Goal: Task Accomplishment & Management: Manage account settings

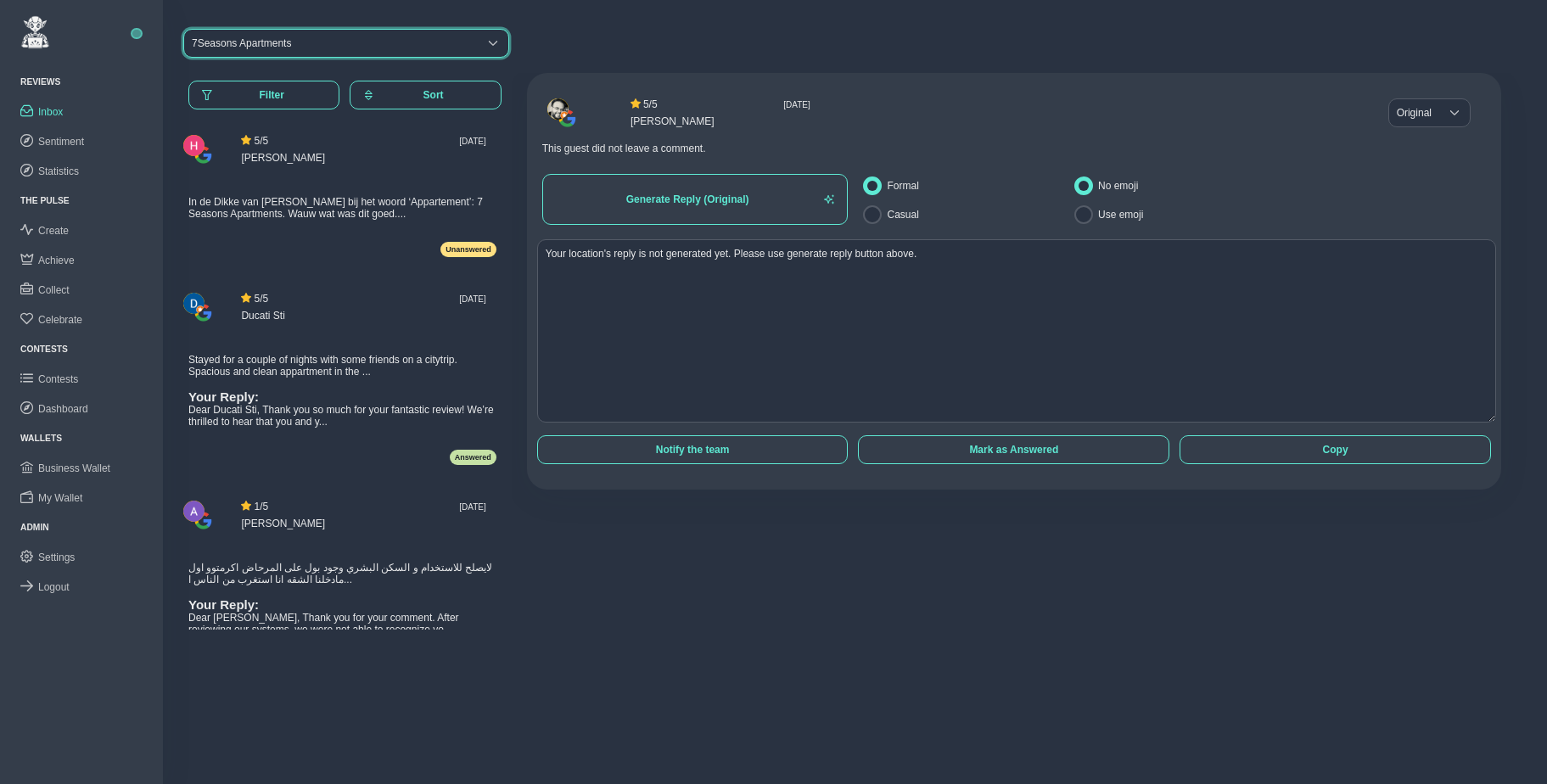
click at [232, 45] on div "7Seasons Apartments" at bounding box center [241, 43] width 99 height 12
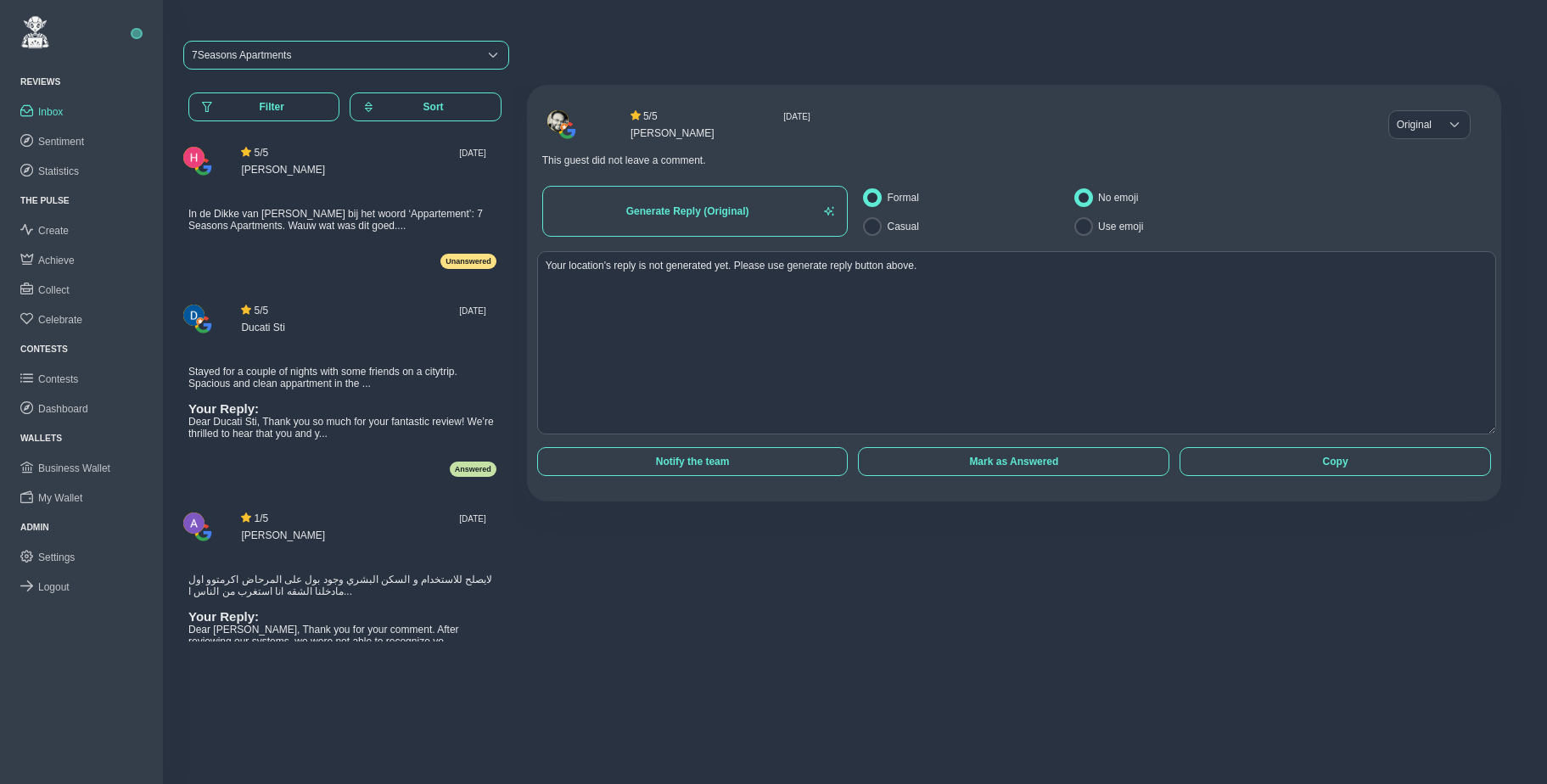
click at [270, 51] on div "7Seasons Apartments" at bounding box center [241, 55] width 99 height 12
click at [265, 48] on div "7Seasons Apartments" at bounding box center [241, 52] width 99 height 12
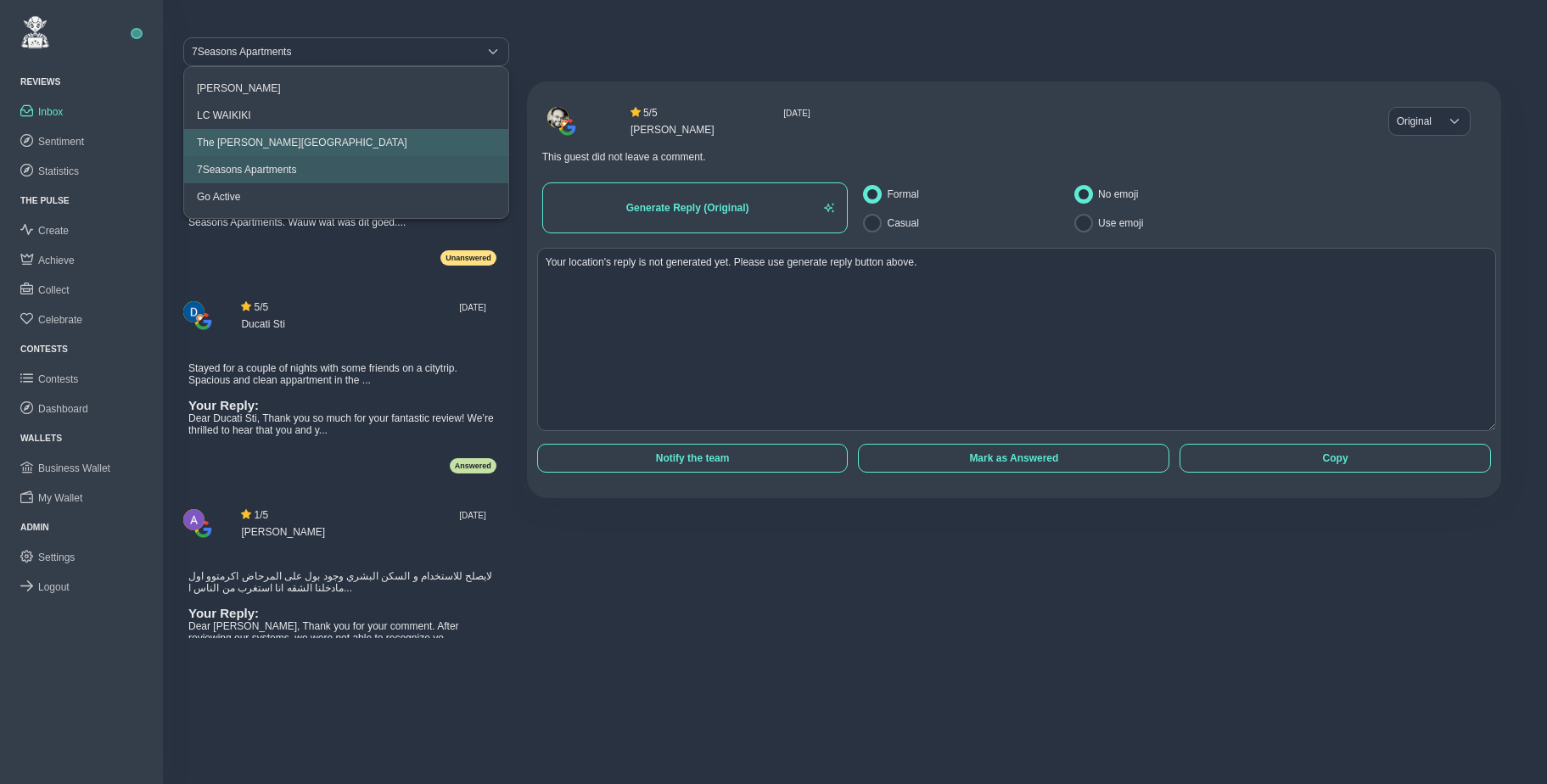
click at [270, 138] on div "The [PERSON_NAME][GEOGRAPHIC_DATA]" at bounding box center [302, 143] width 211 height 12
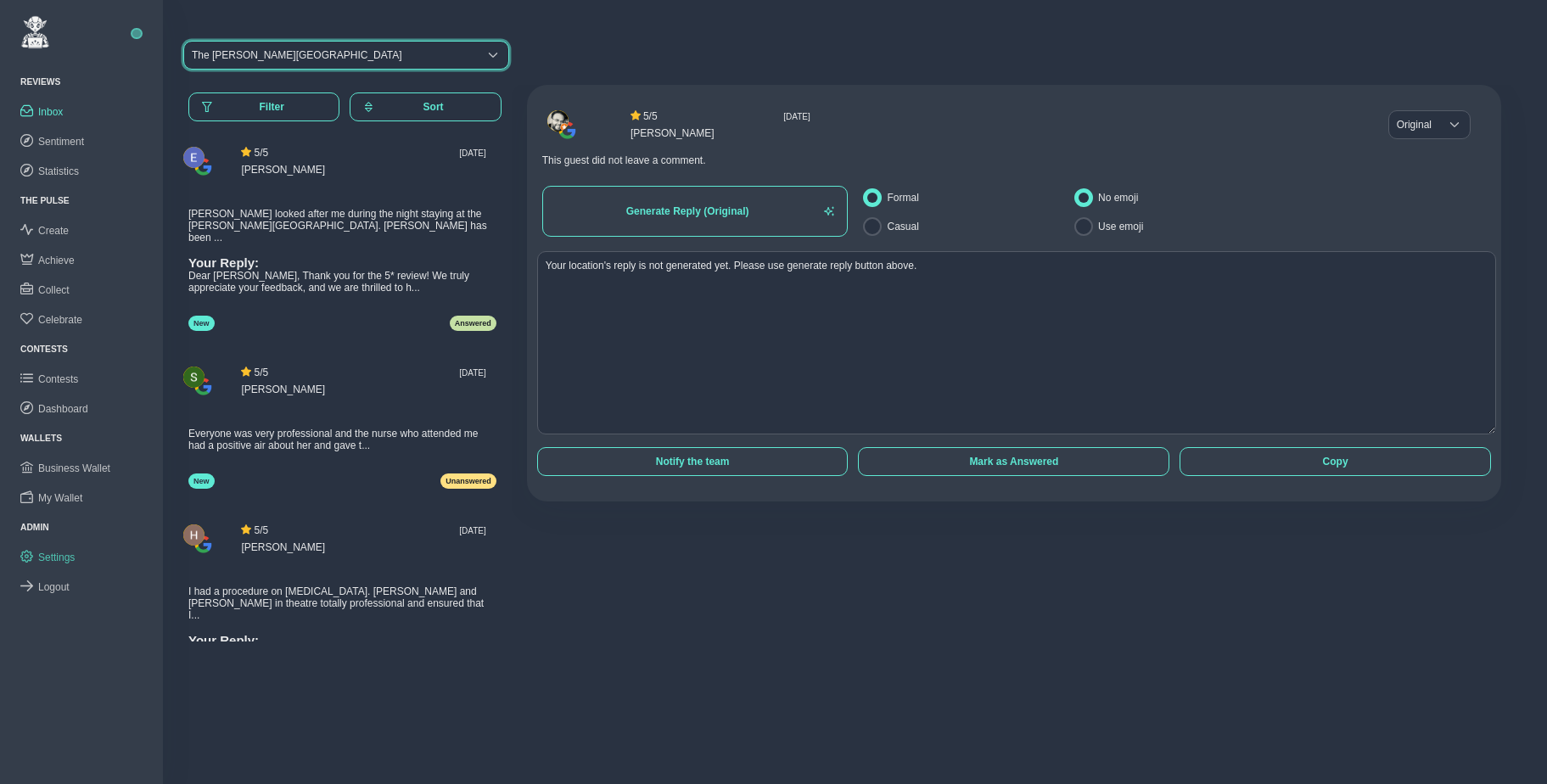
click at [53, 552] on span "Settings" at bounding box center [57, 558] width 37 height 12
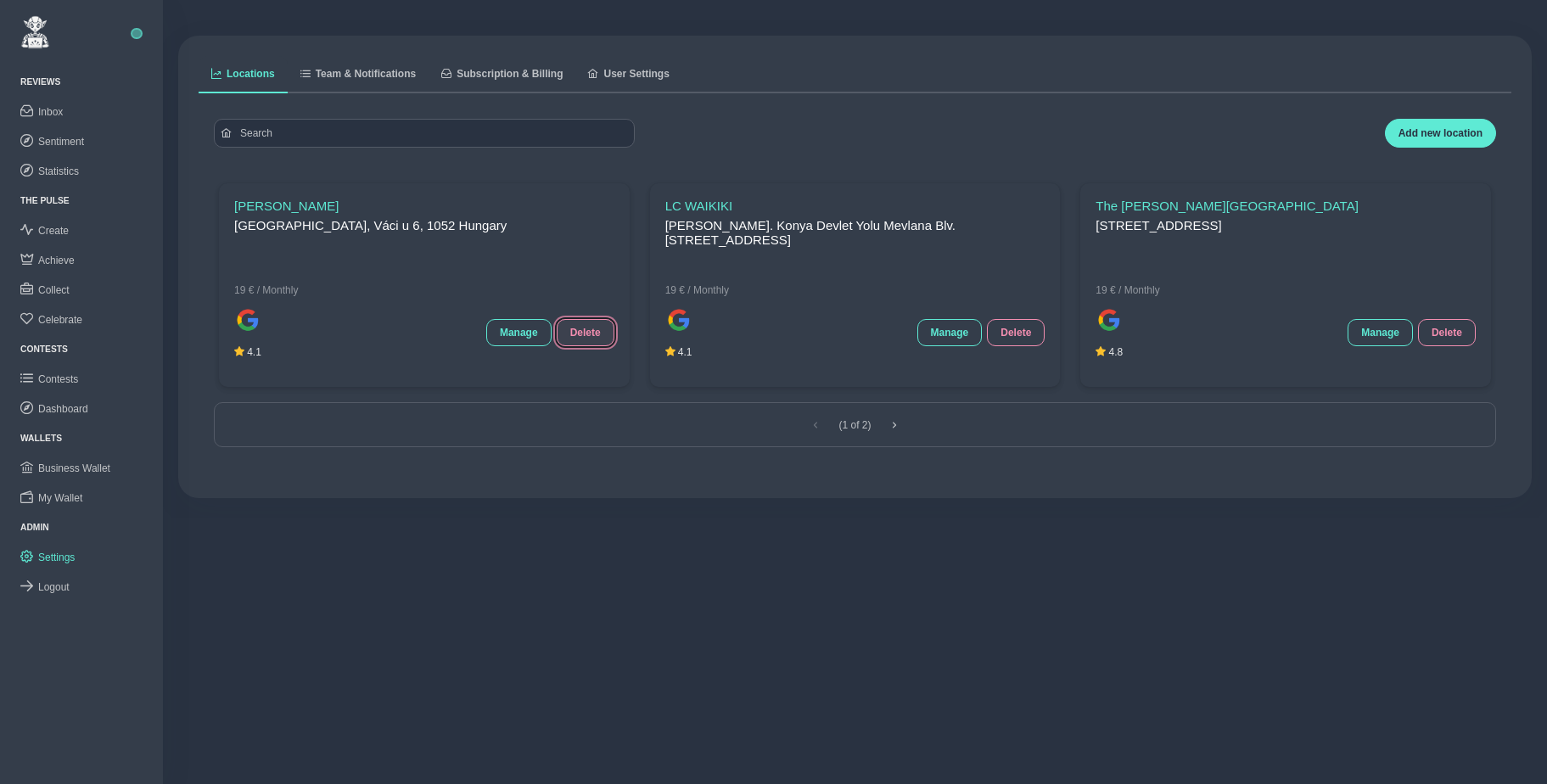
click at [596, 332] on span "Delete" at bounding box center [586, 332] width 31 height 12
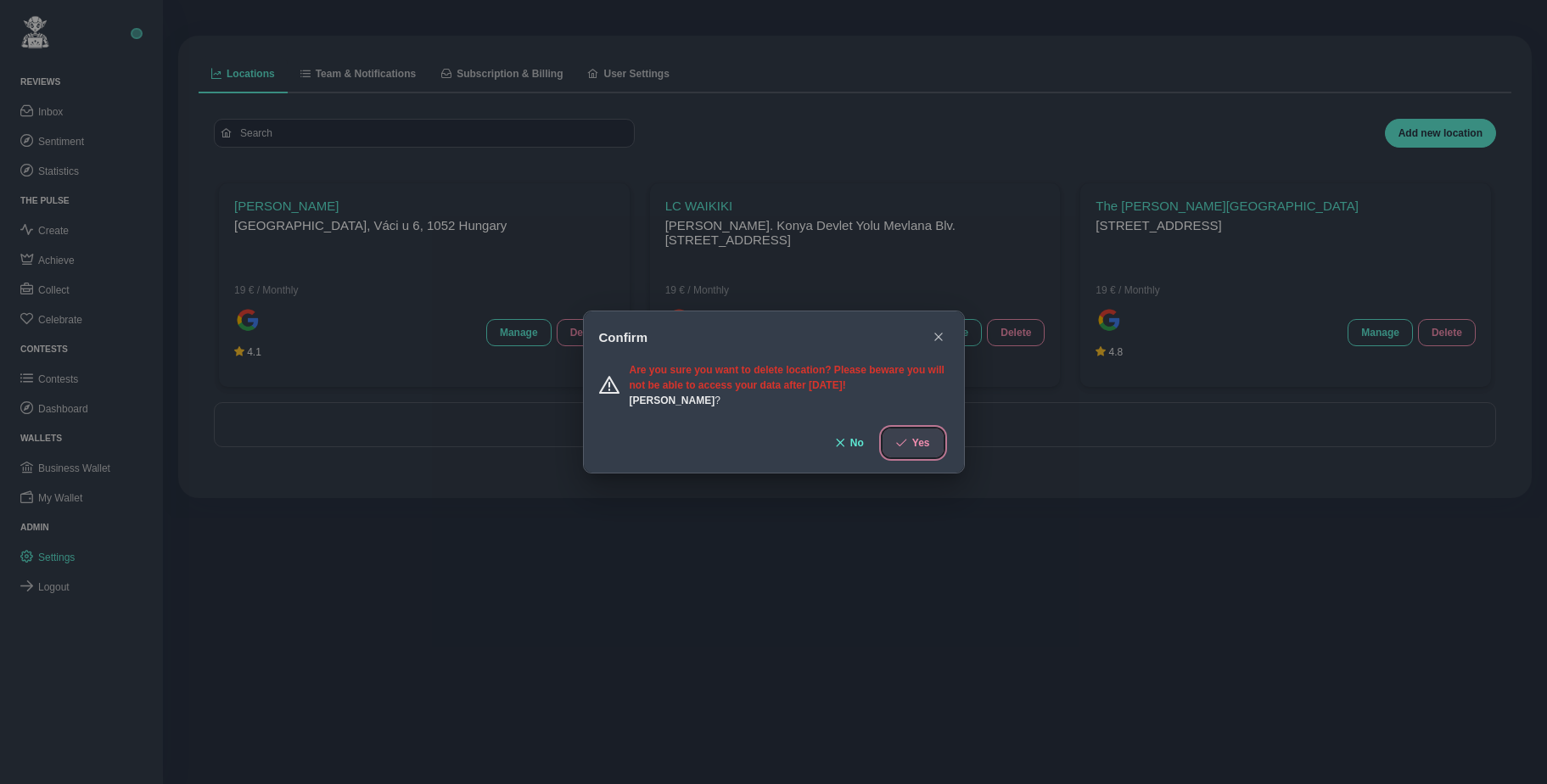
click at [921, 444] on span "Yes" at bounding box center [921, 443] width 18 height 12
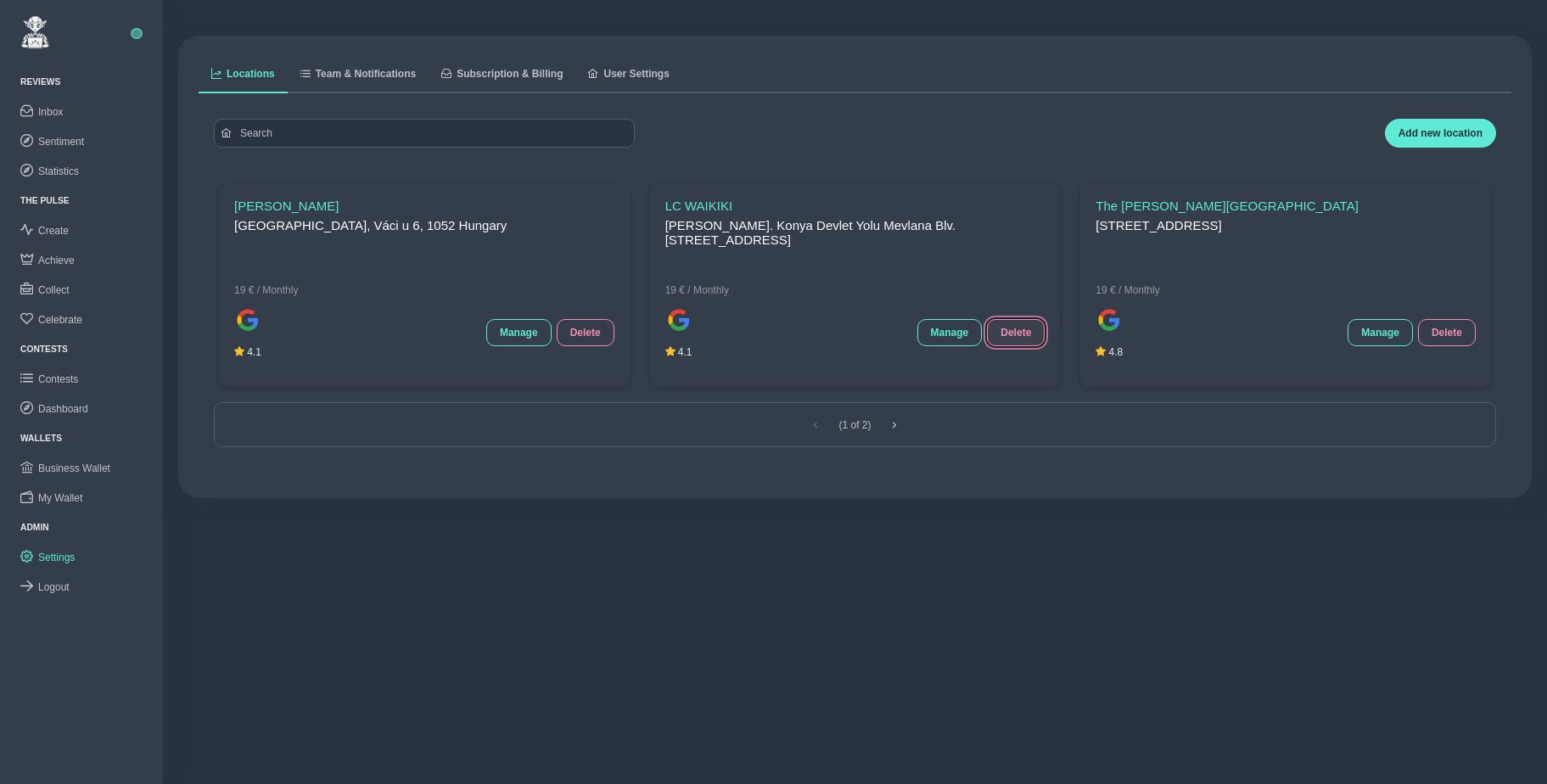
click at [1009, 331] on span "Delete" at bounding box center [1016, 332] width 31 height 12
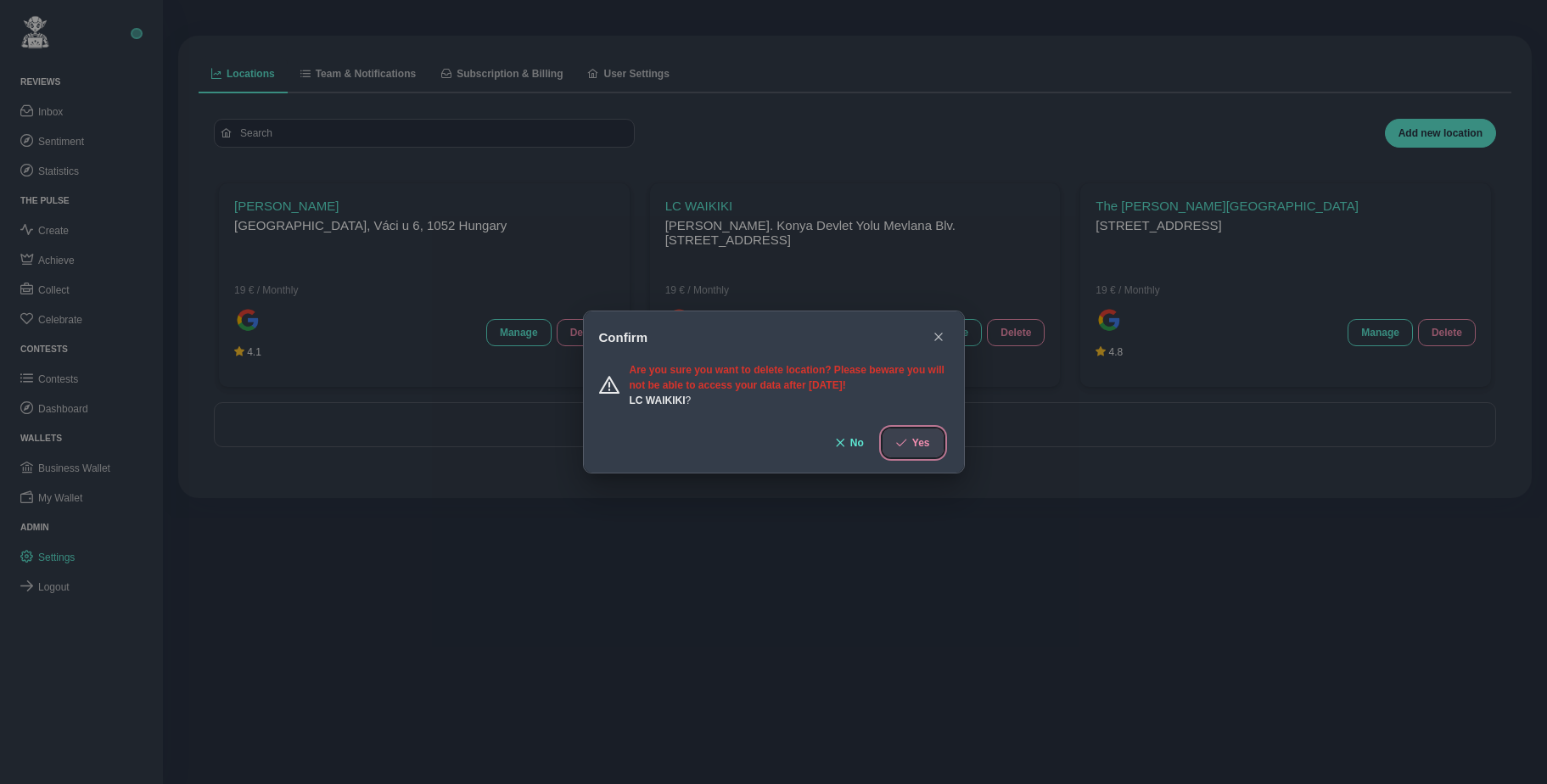
click at [912, 446] on span "Yes" at bounding box center [921, 443] width 18 height 12
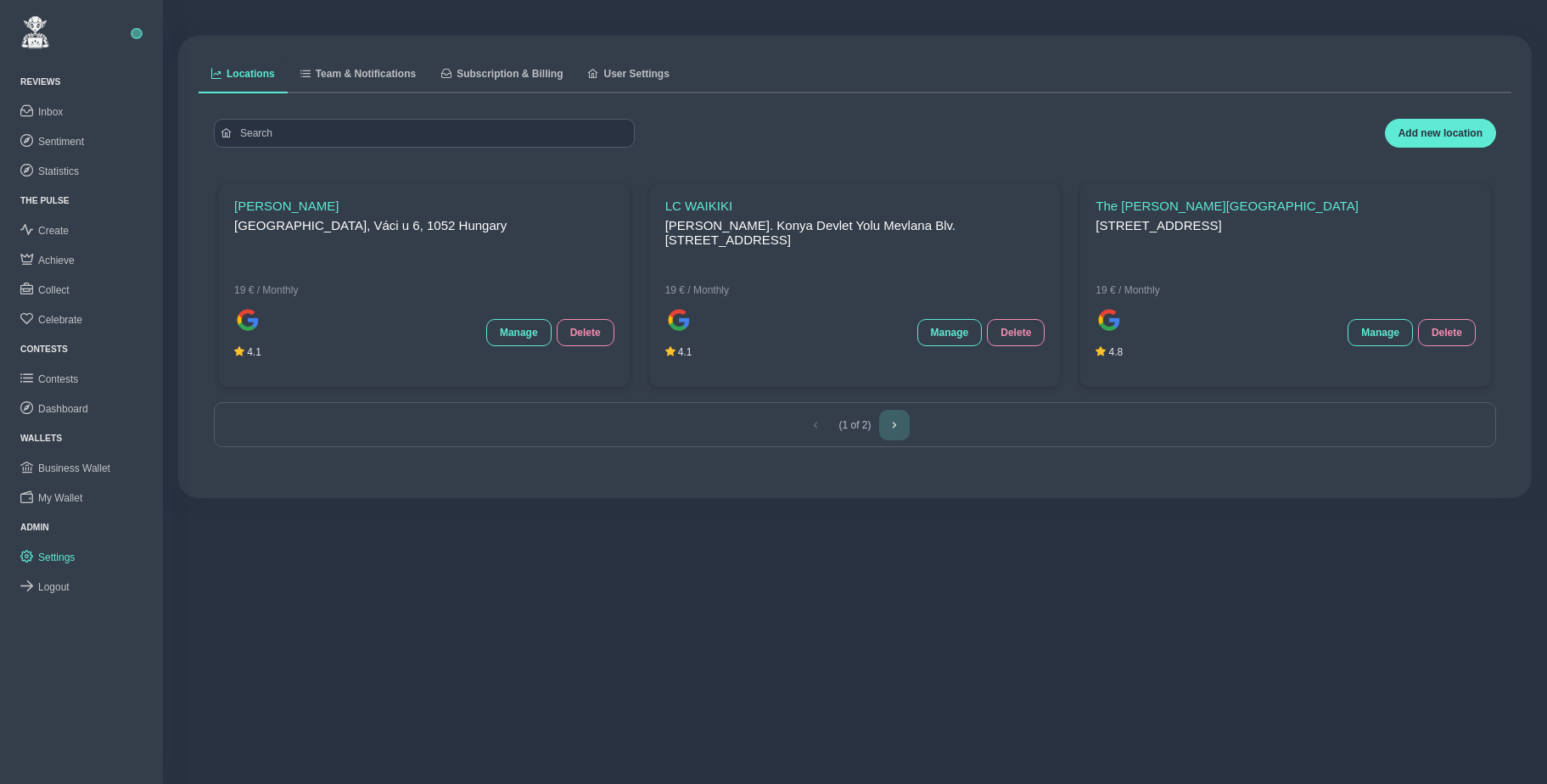
click at [896, 428] on icon "Next Page" at bounding box center [894, 425] width 11 height 11
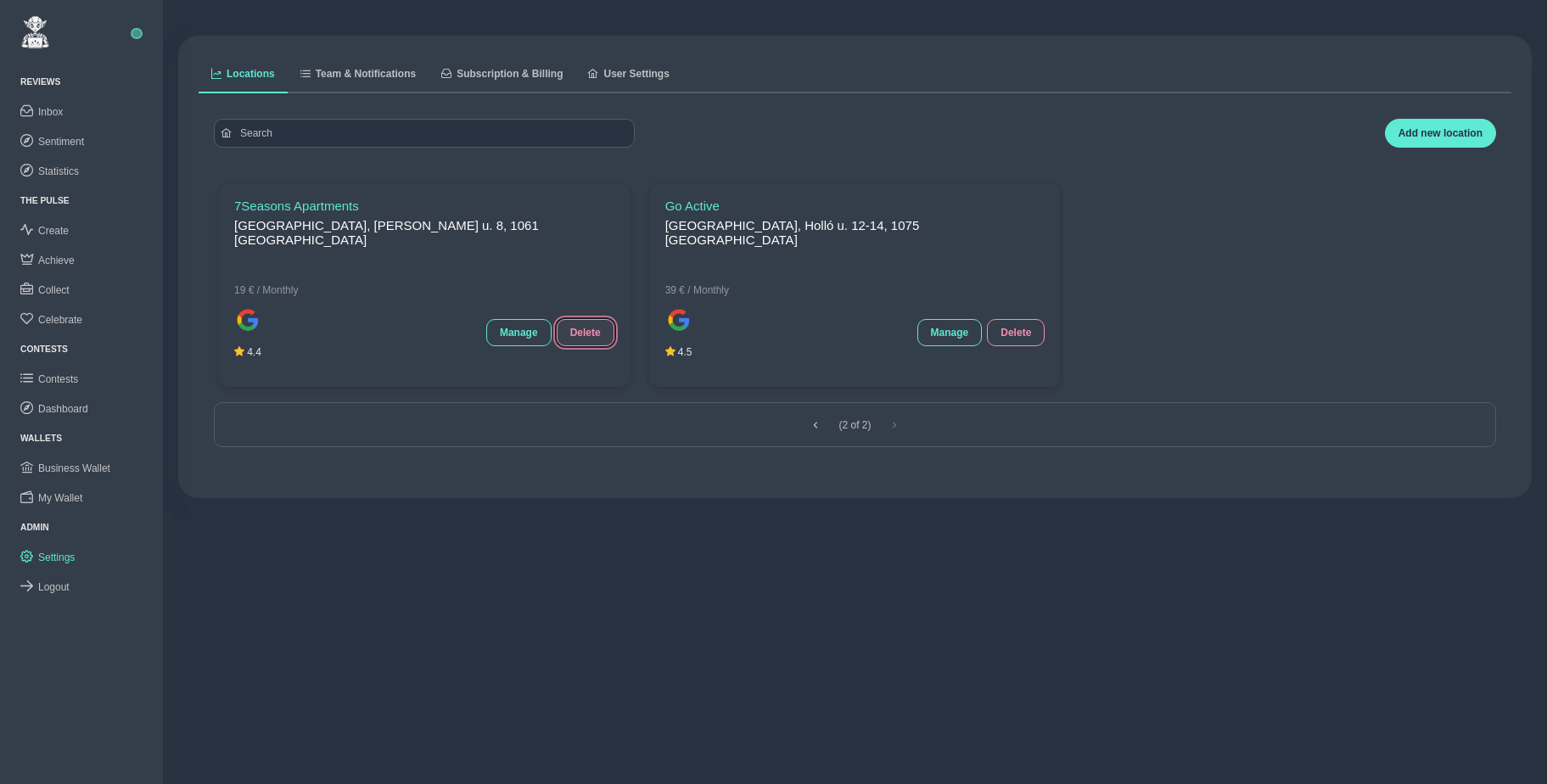
click at [596, 331] on span "Delete" at bounding box center [586, 332] width 31 height 12
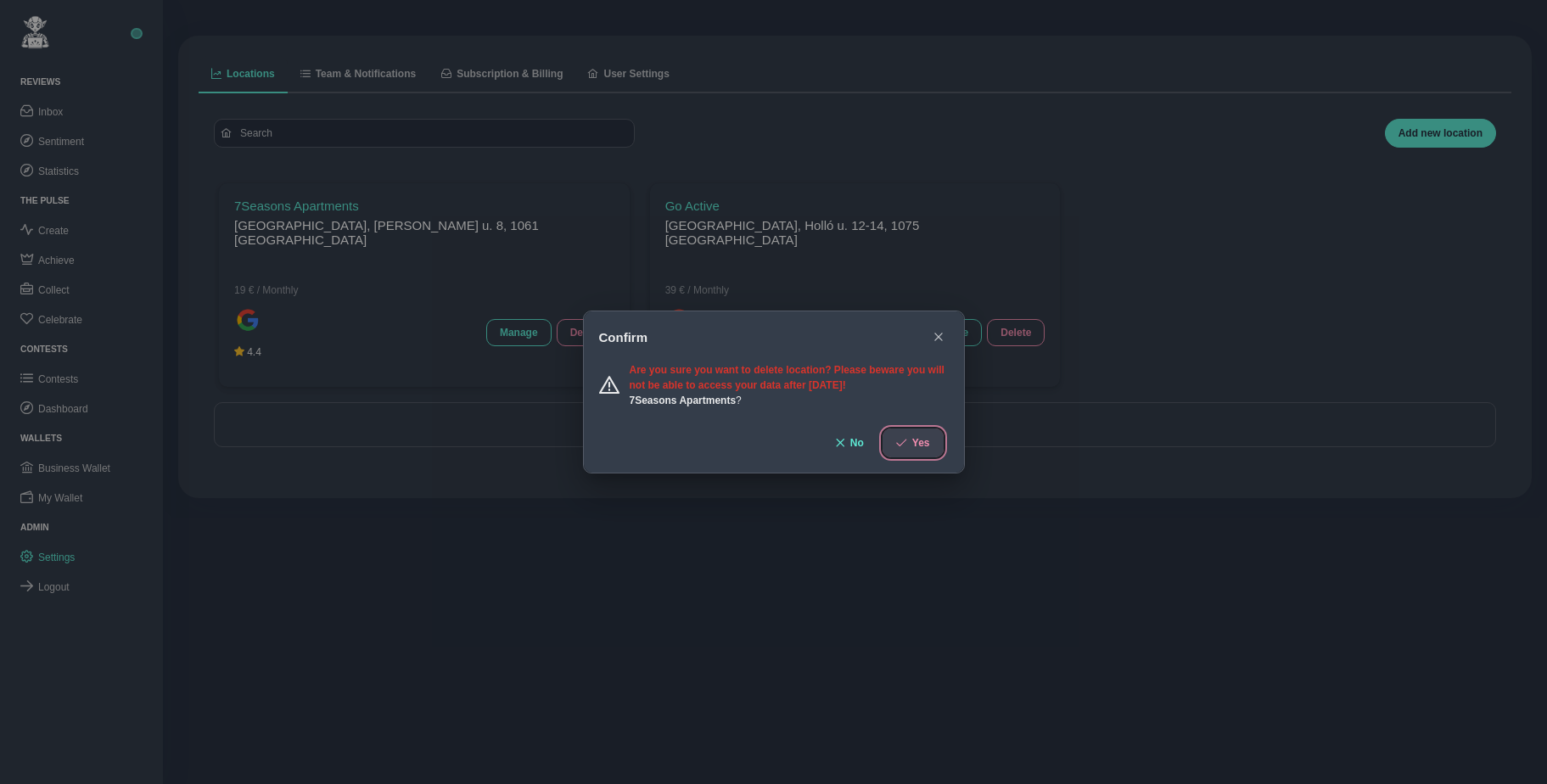
click at [917, 443] on span "Yes" at bounding box center [921, 443] width 18 height 12
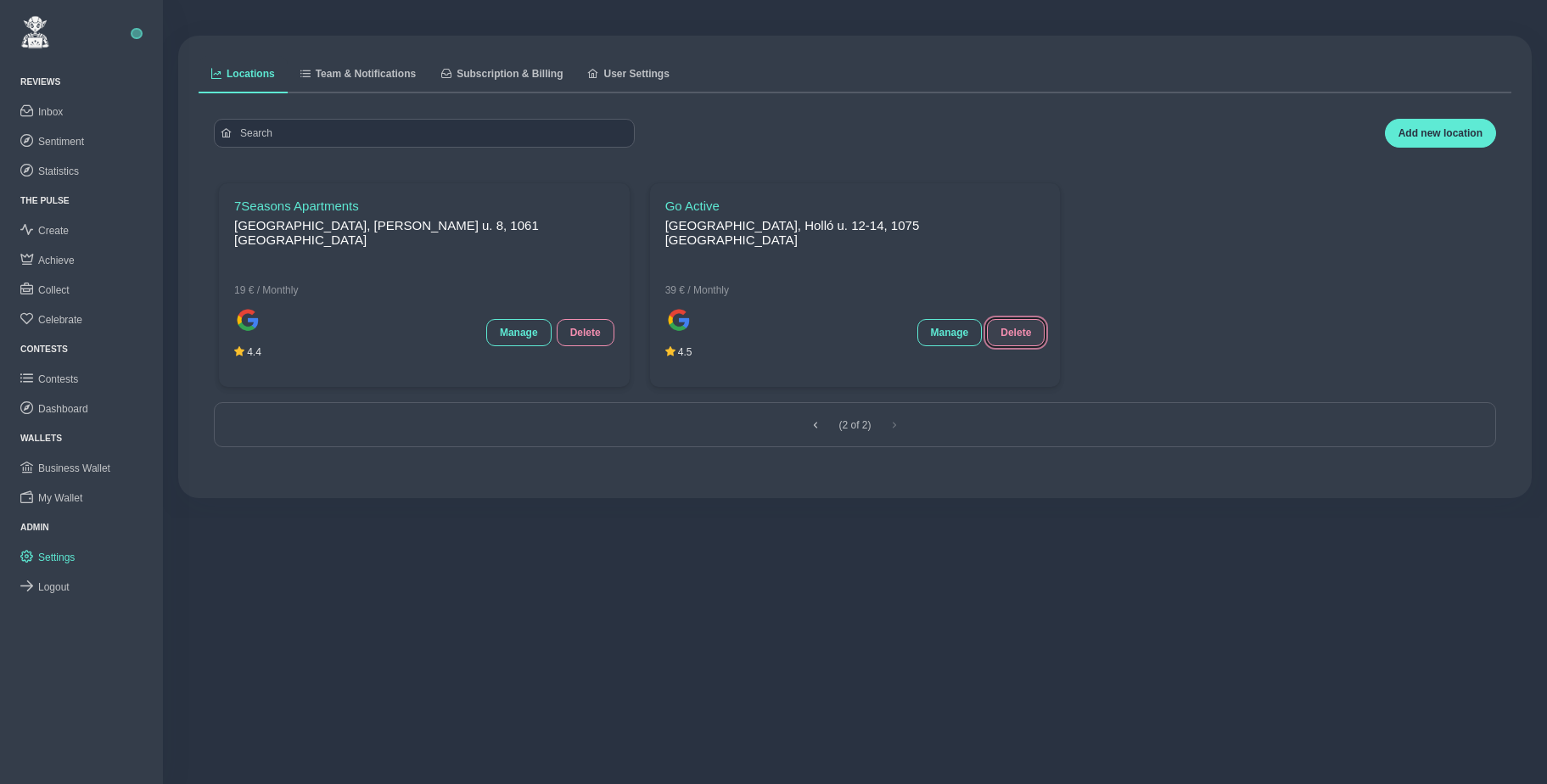
click at [1013, 329] on span "Delete" at bounding box center [1016, 332] width 31 height 12
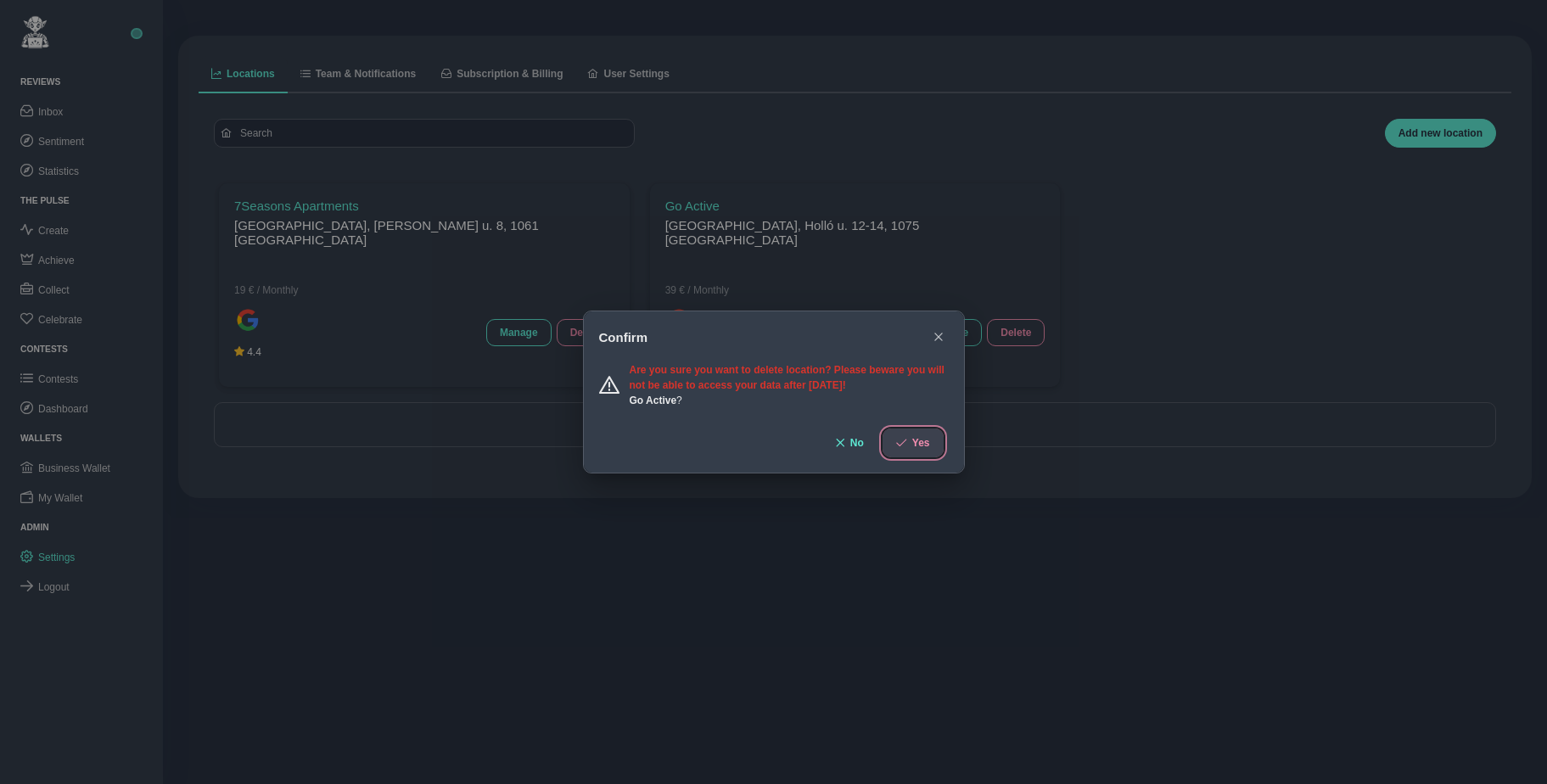
click at [912, 442] on span "Yes" at bounding box center [921, 443] width 18 height 12
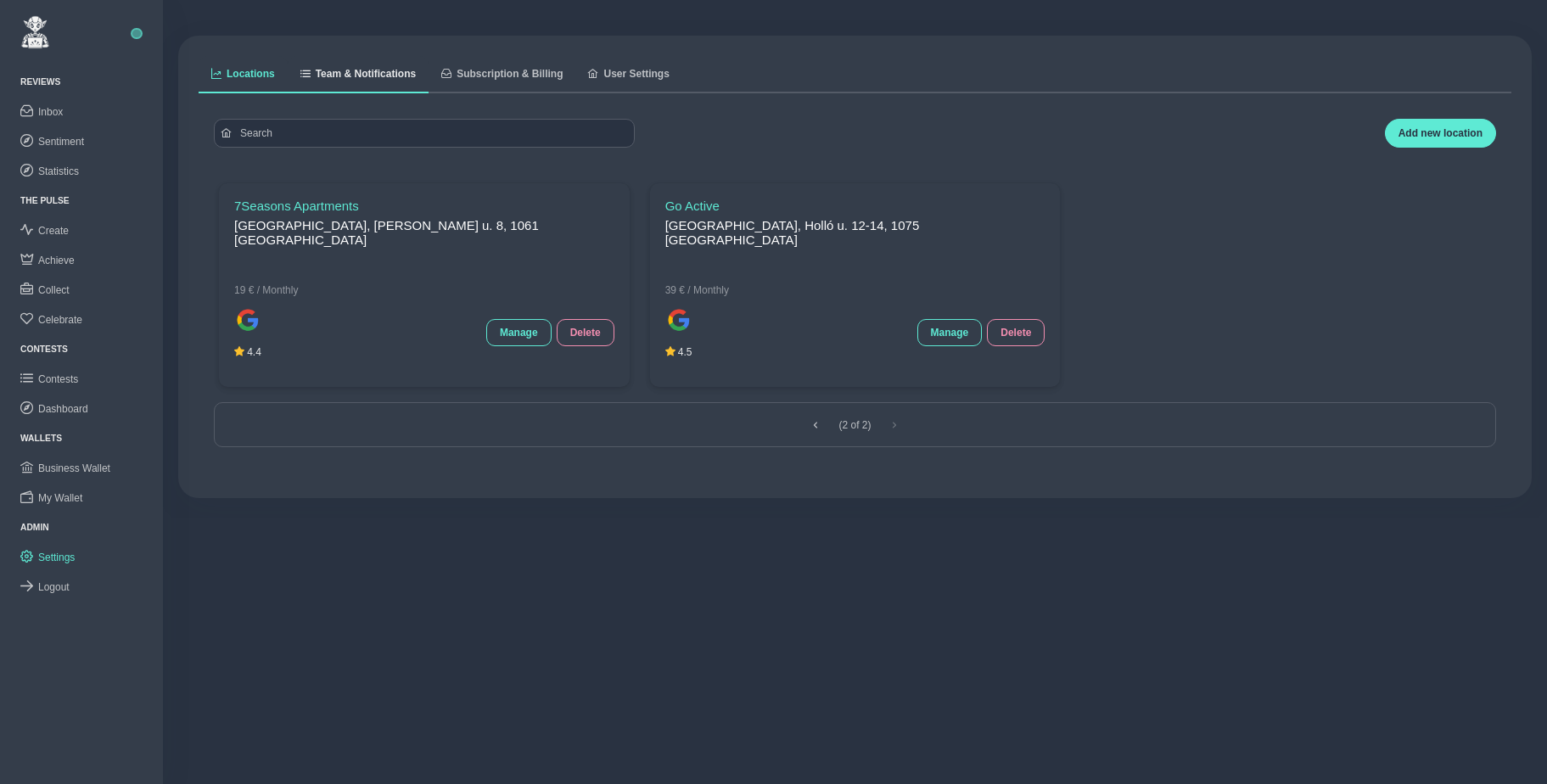
click at [404, 77] on span "Team & Notifications" at bounding box center [366, 73] width 100 height 11
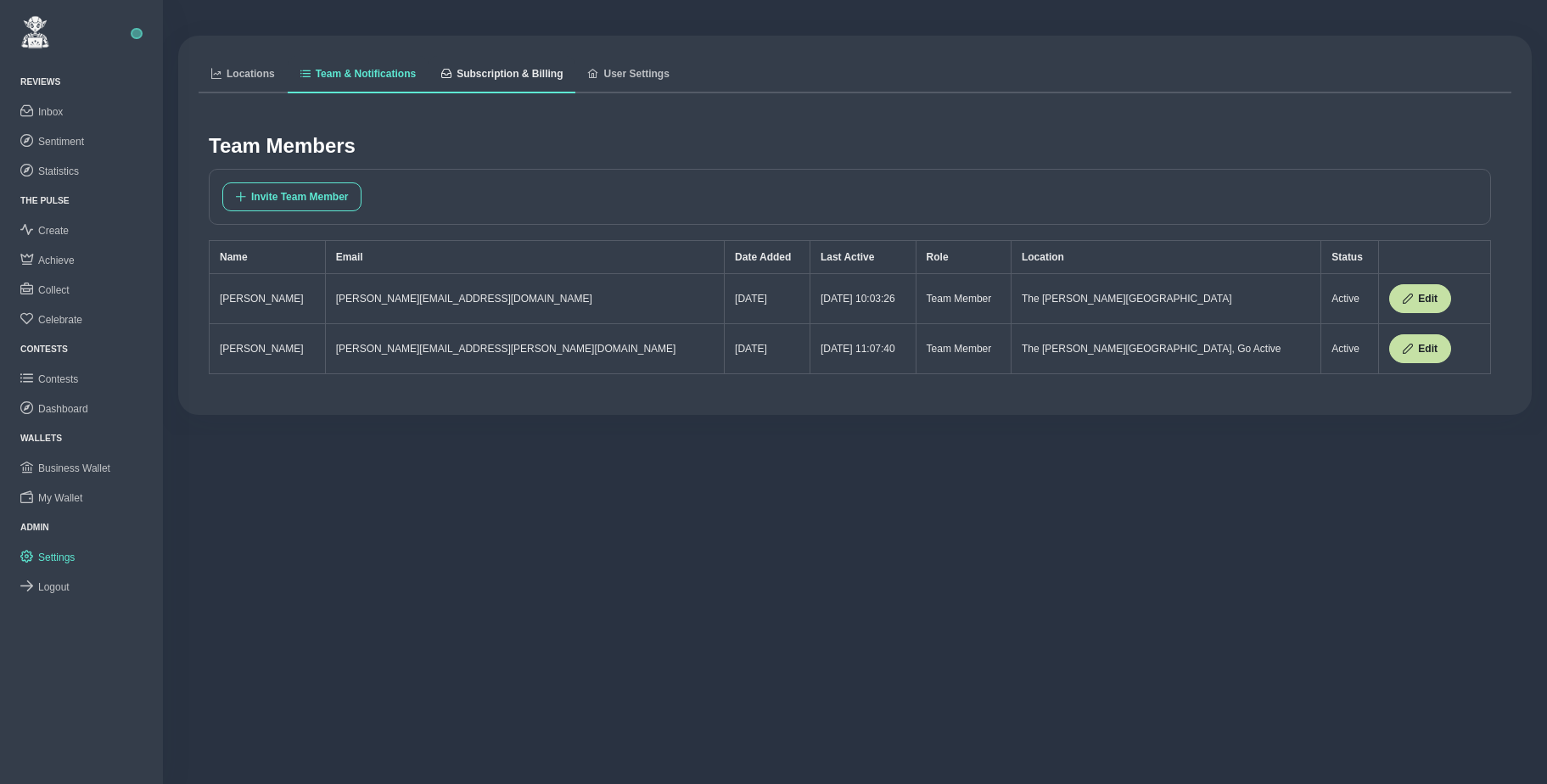
click at [480, 76] on span "Subscription & Billing" at bounding box center [510, 73] width 106 height 11
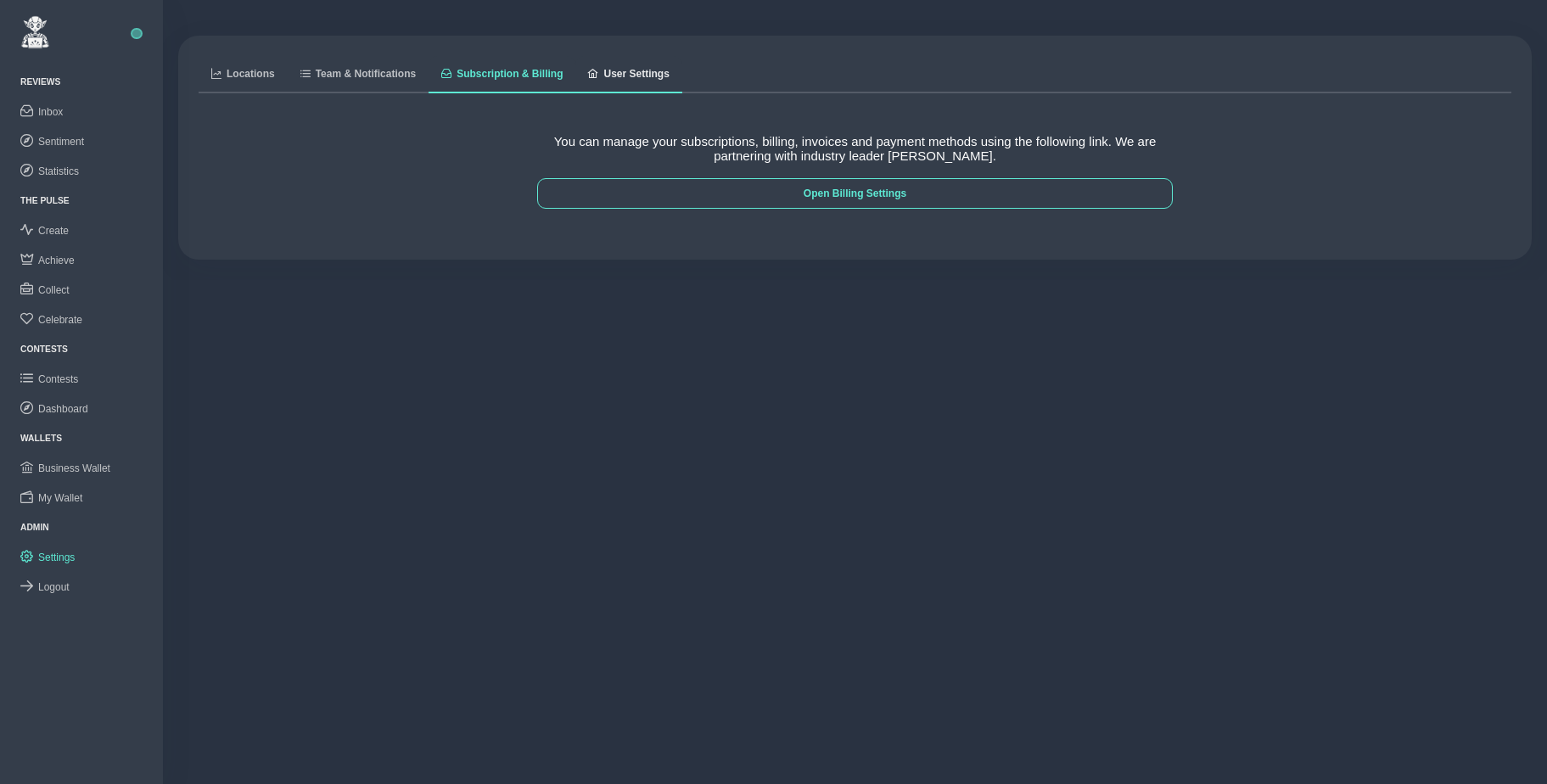
click at [661, 74] on span "User Settings" at bounding box center [636, 73] width 66 height 11
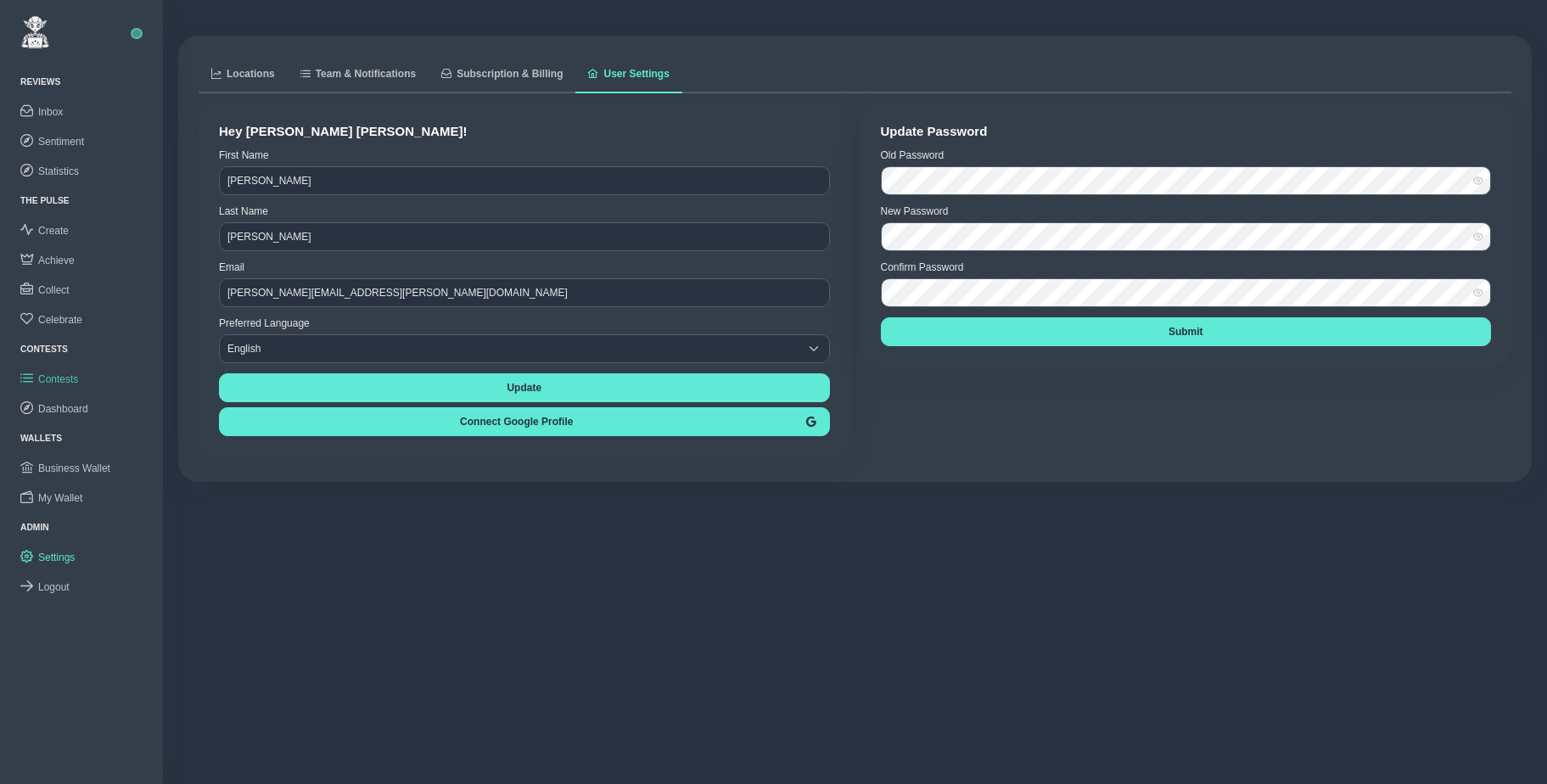
click at [57, 374] on span "Contests" at bounding box center [58, 379] width 39 height 12
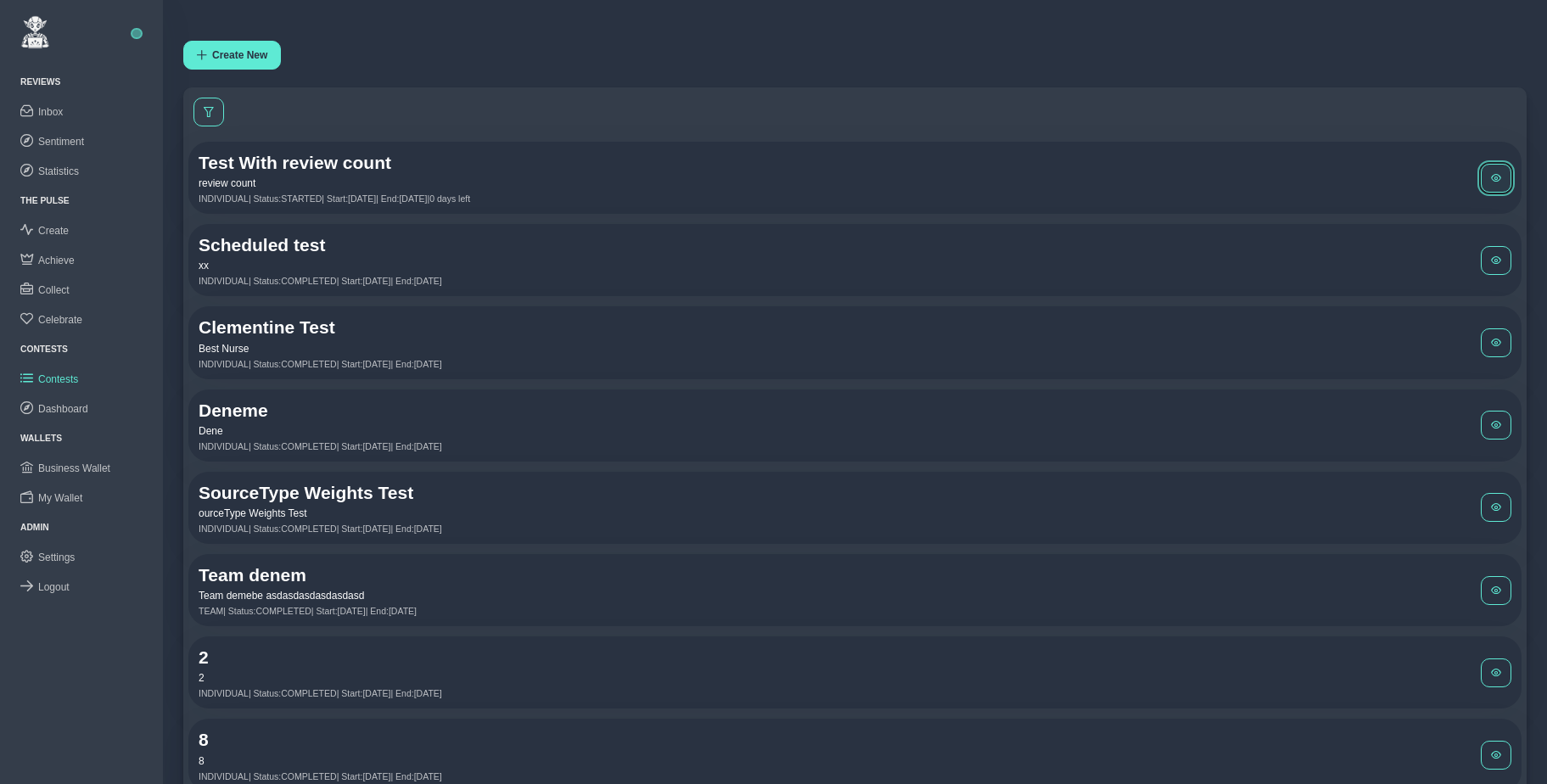
click at [1502, 179] on button at bounding box center [1496, 178] width 31 height 29
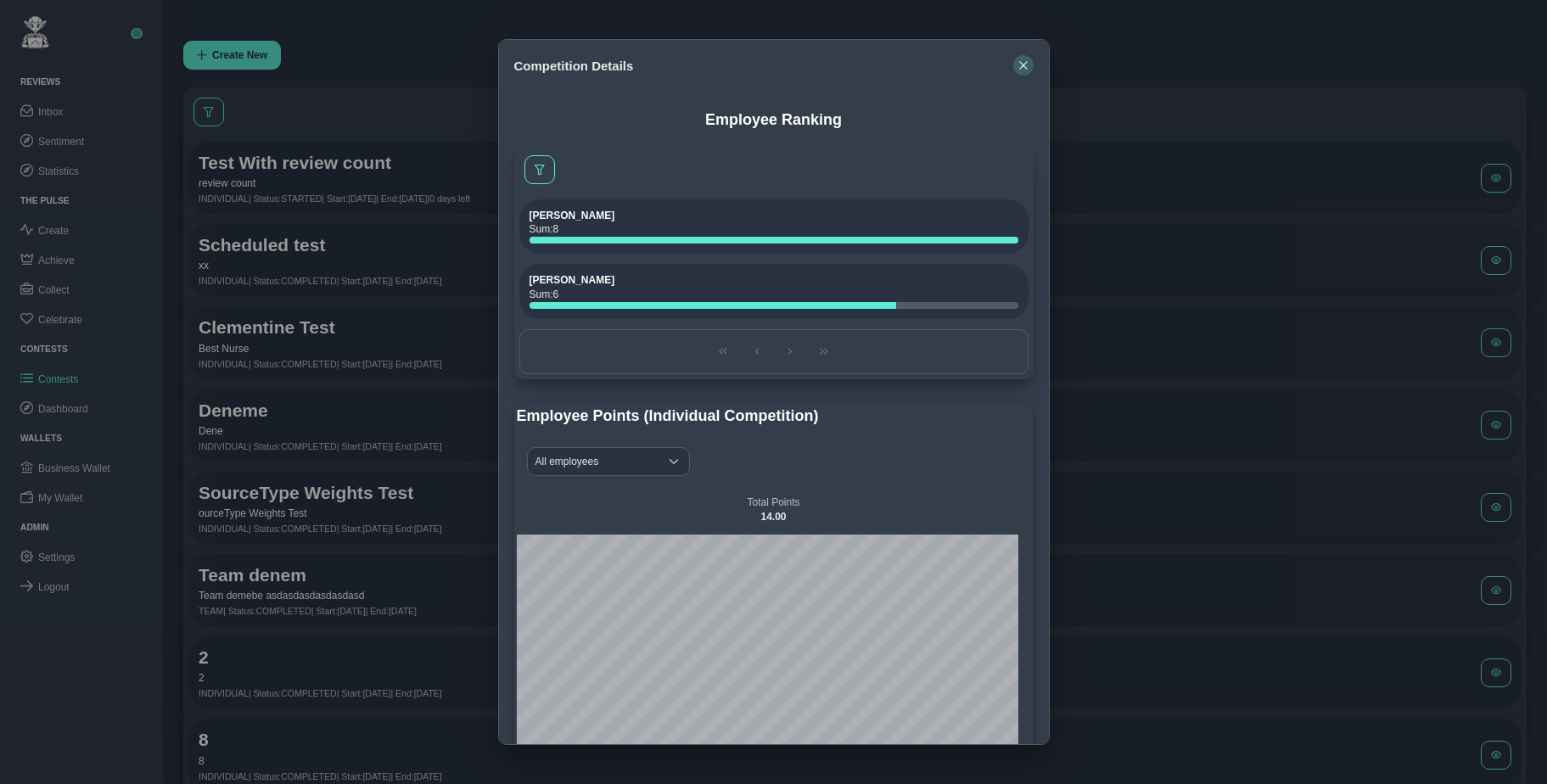
click at [1027, 67] on icon "button" at bounding box center [1023, 65] width 11 height 11
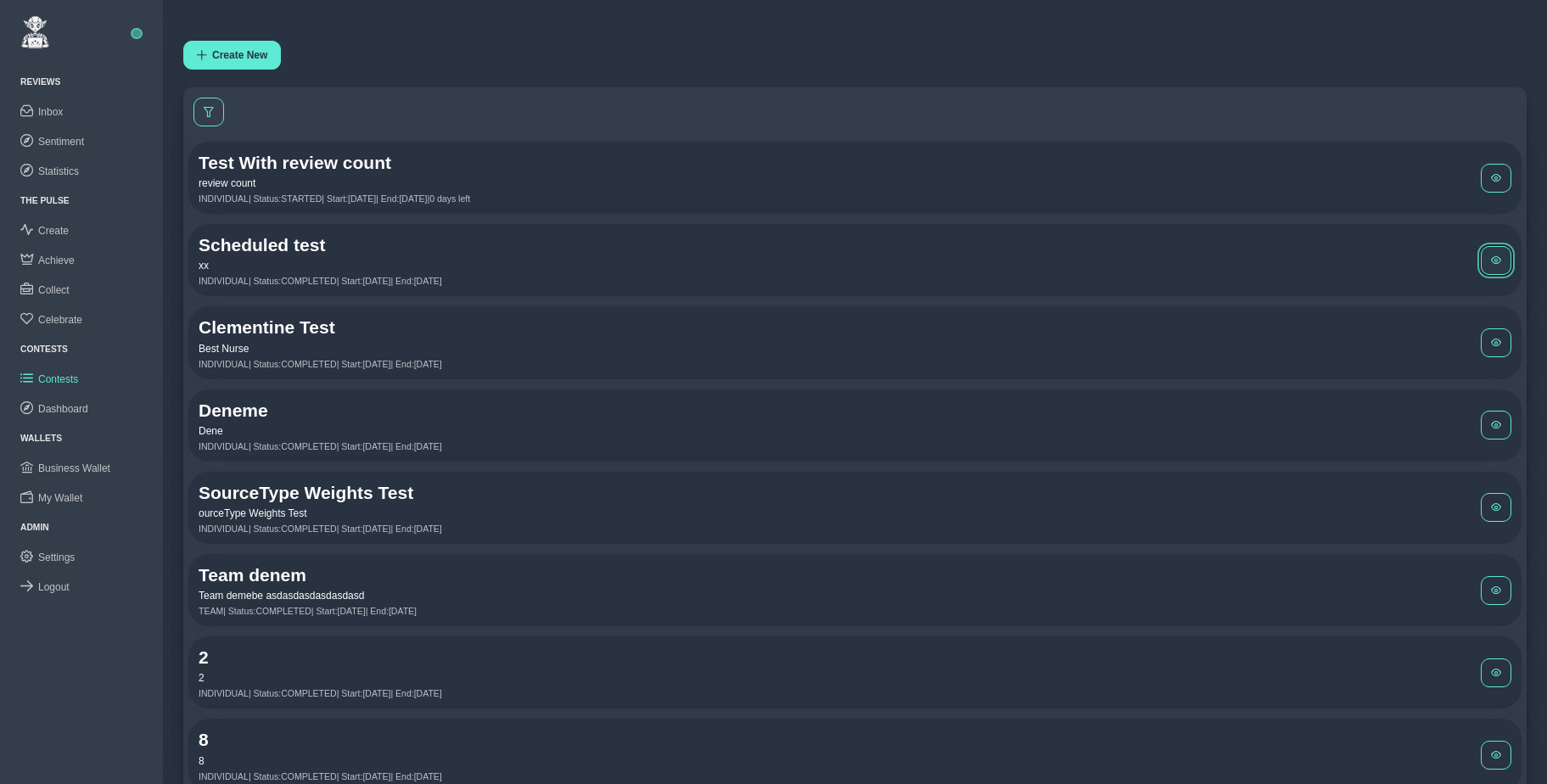
click at [1499, 257] on span at bounding box center [1496, 260] width 11 height 11
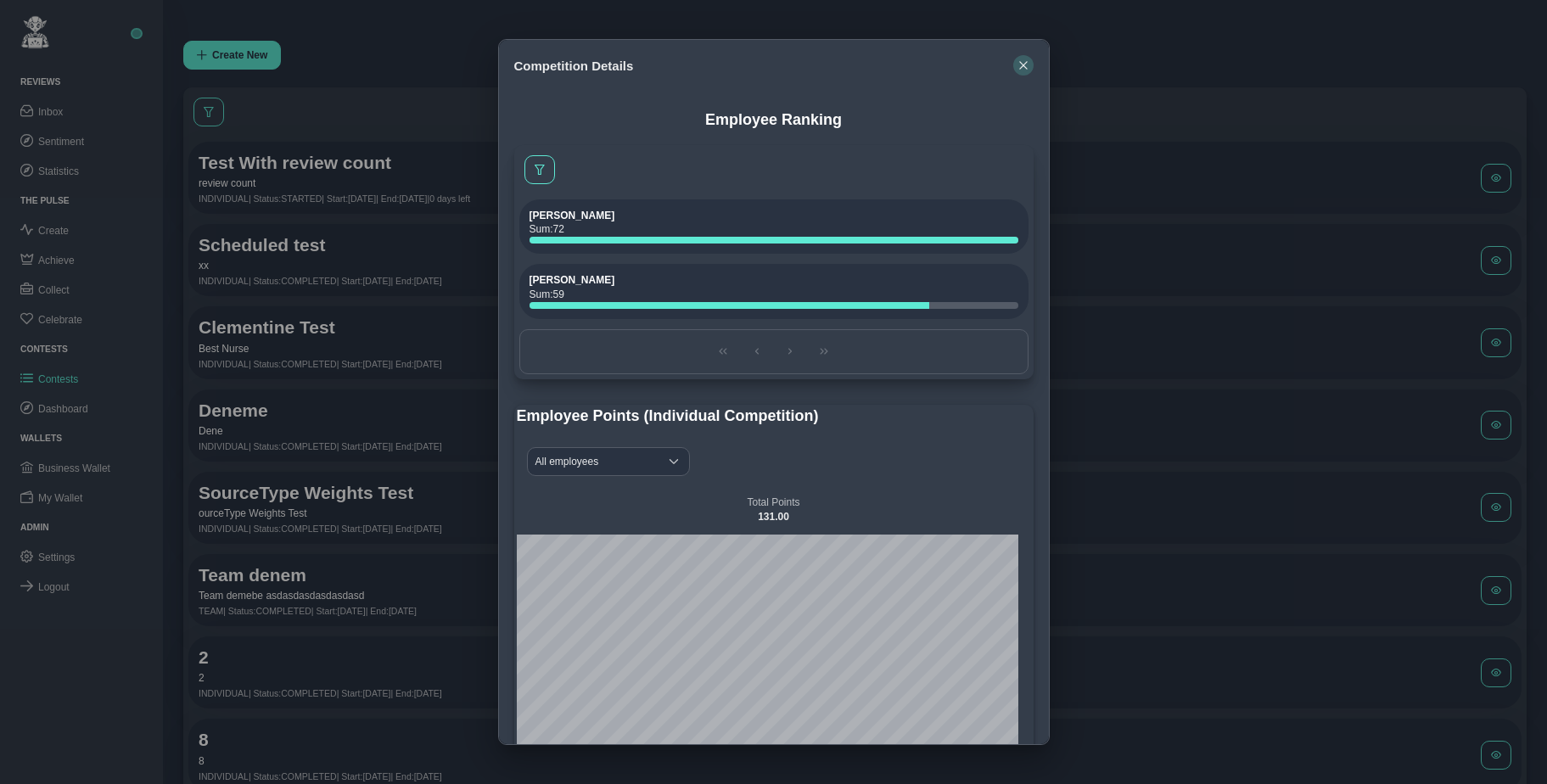
click at [1024, 62] on icon "button" at bounding box center [1023, 65] width 11 height 11
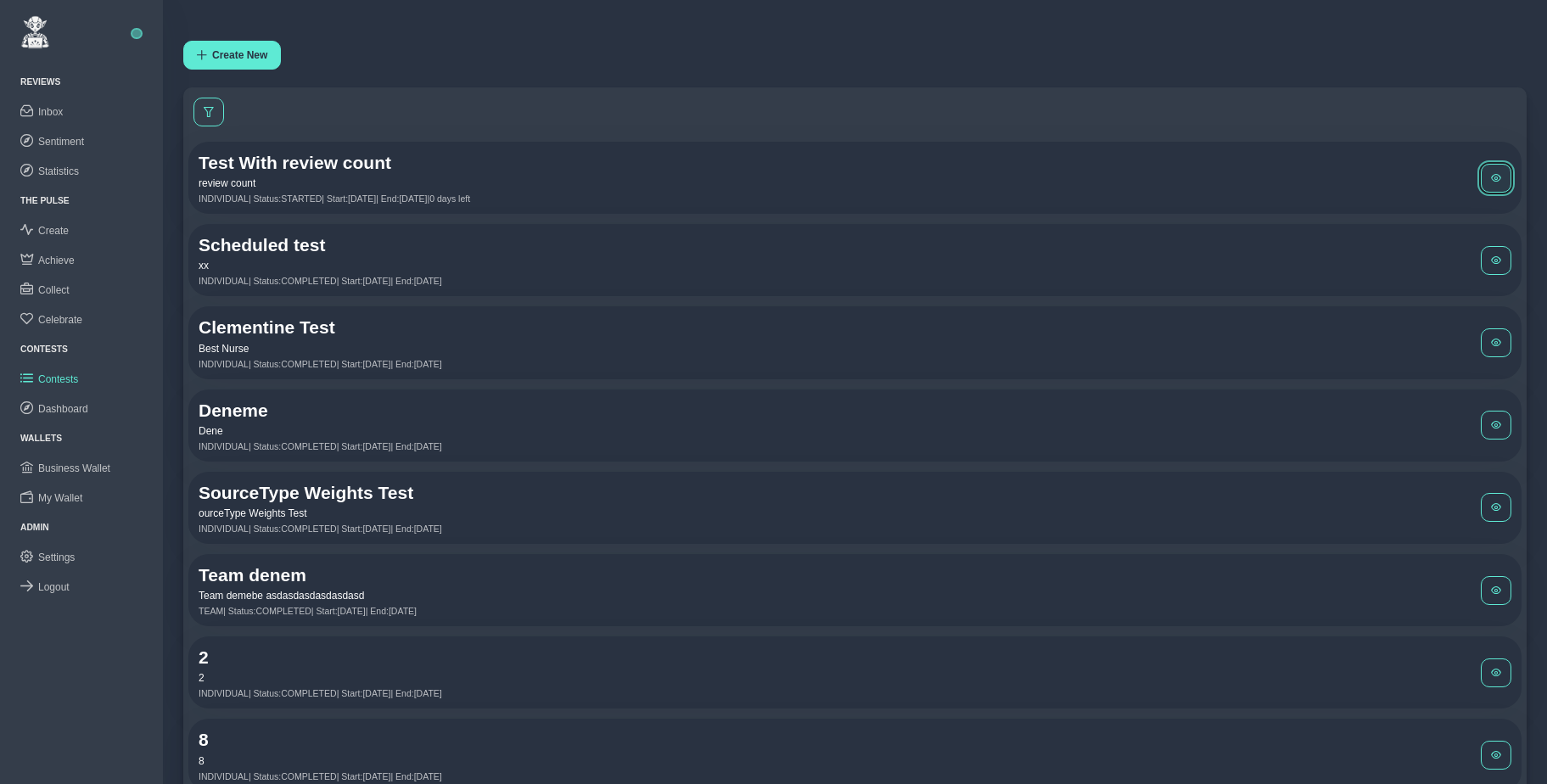
click at [1497, 176] on span at bounding box center [1496, 178] width 11 height 11
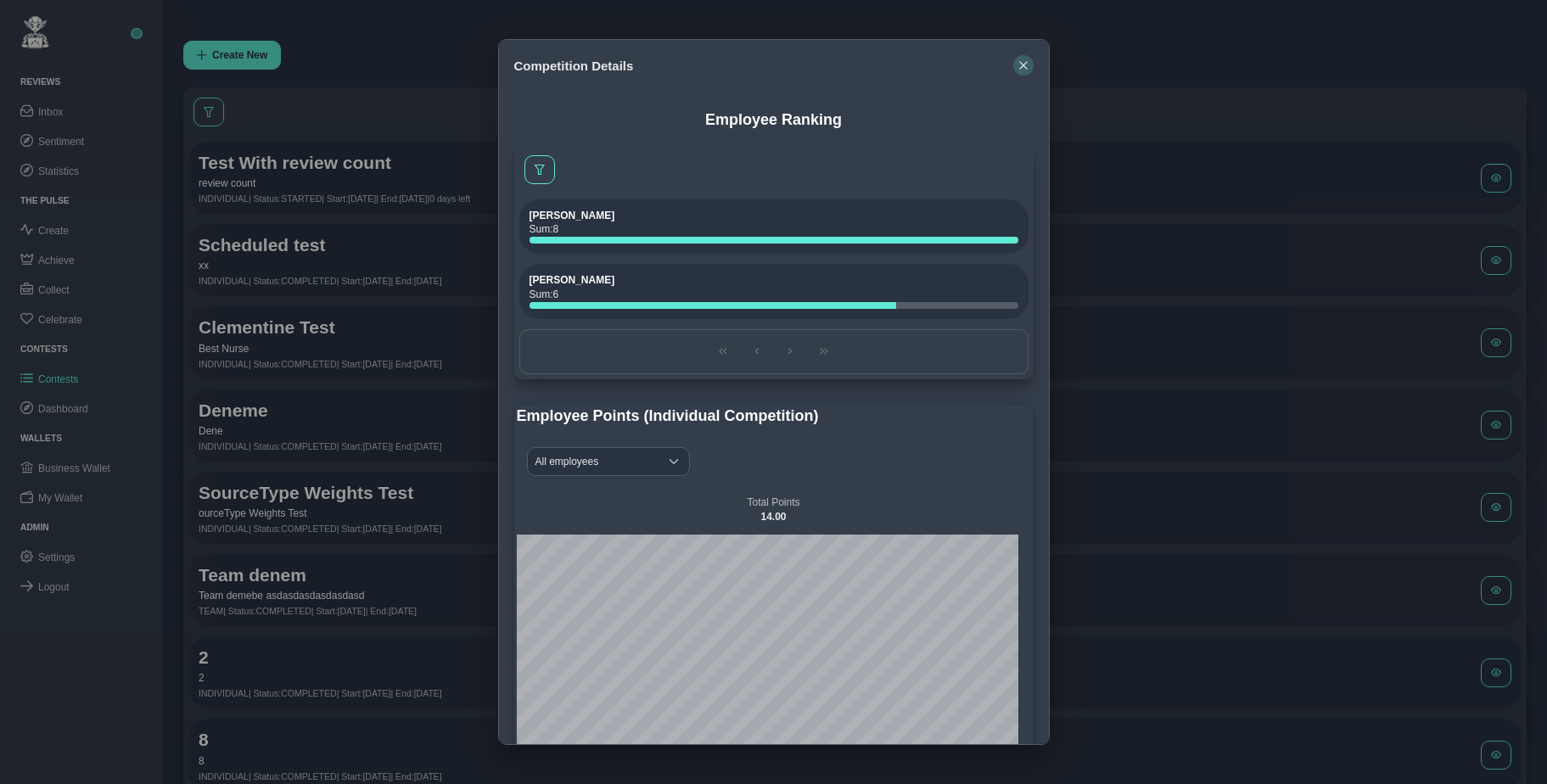
click at [1023, 66] on icon "button" at bounding box center [1023, 65] width 11 height 11
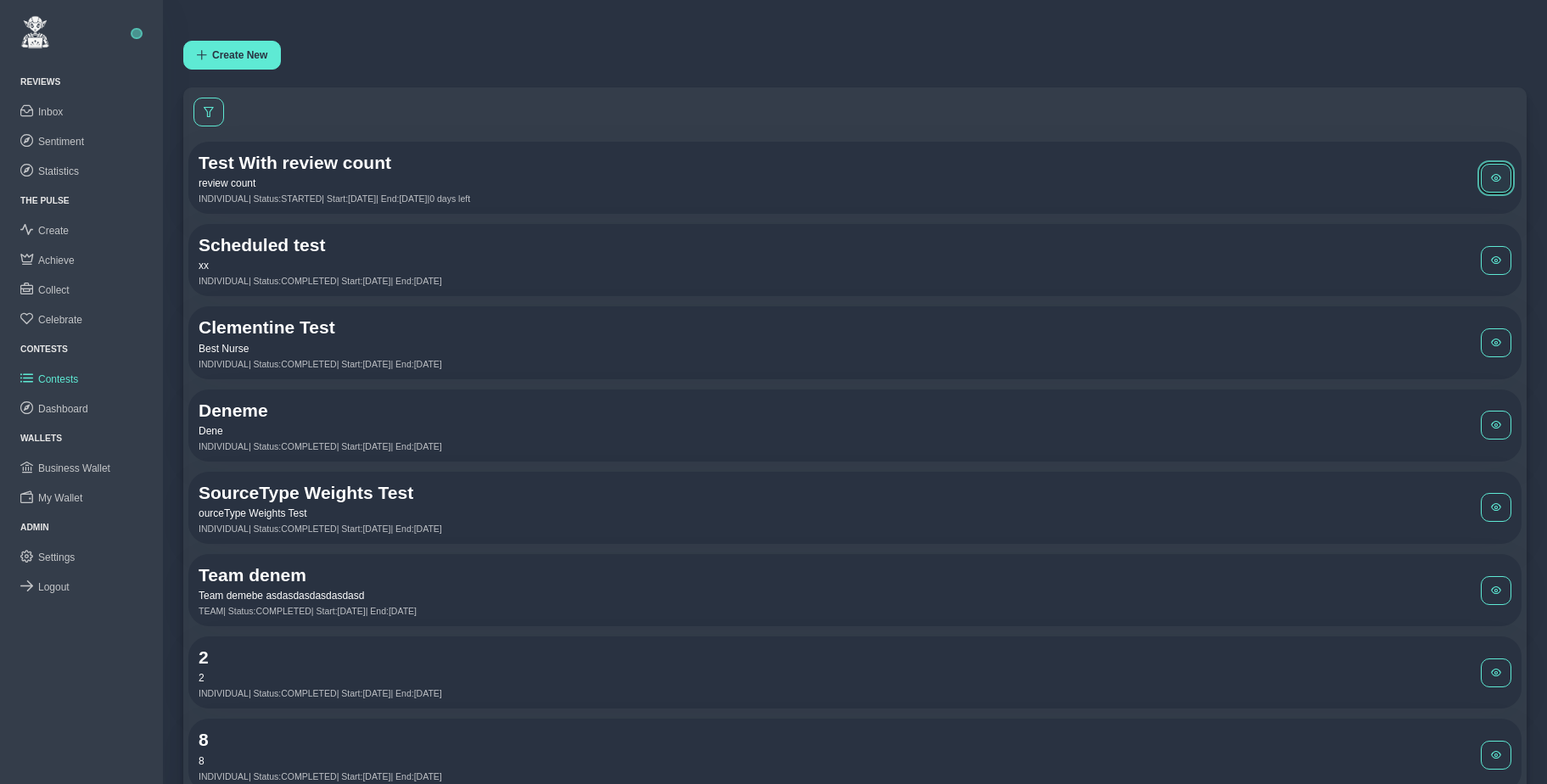
click at [1494, 171] on button at bounding box center [1496, 178] width 31 height 29
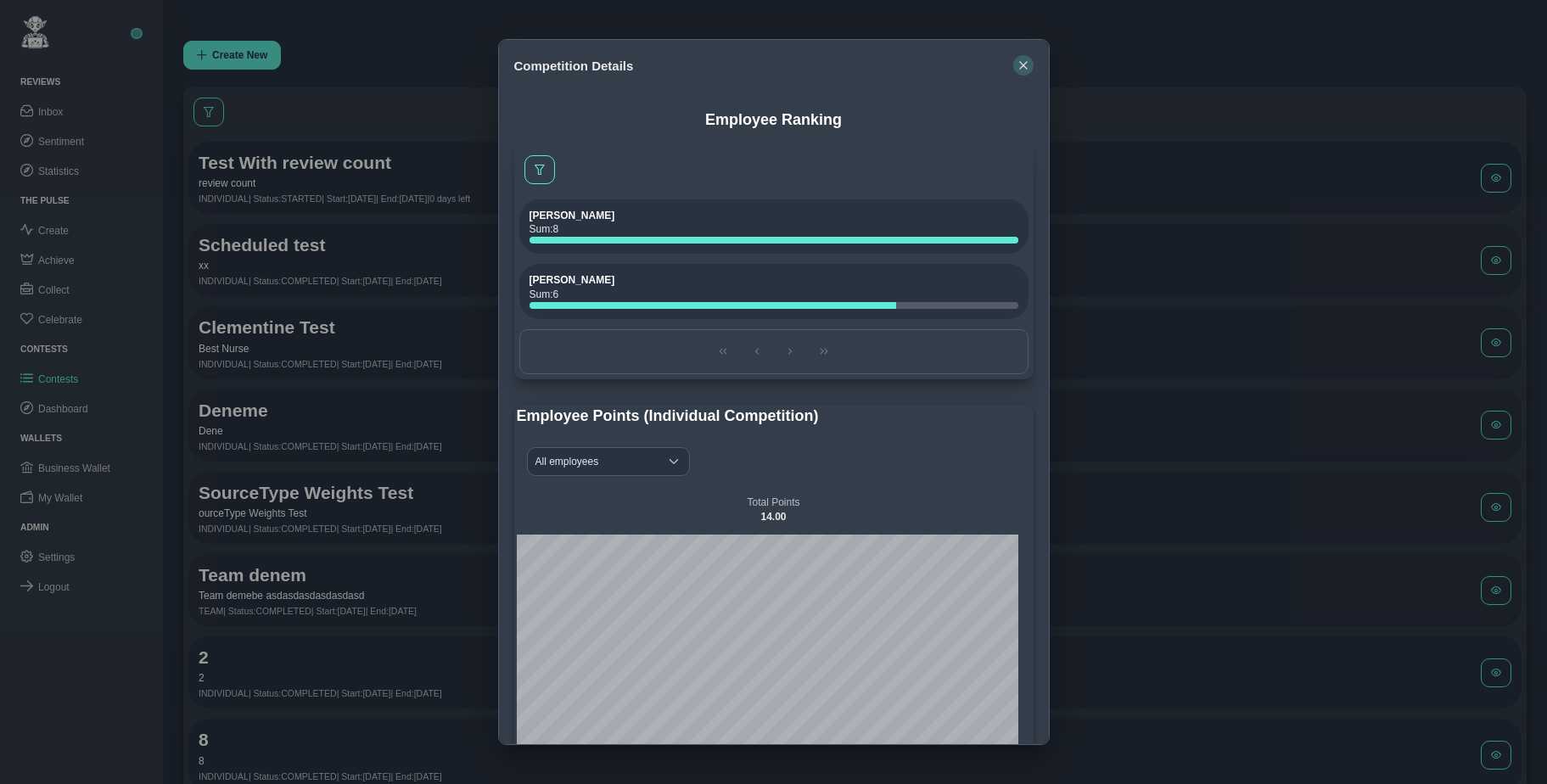
click at [1024, 61] on icon "button" at bounding box center [1023, 65] width 11 height 11
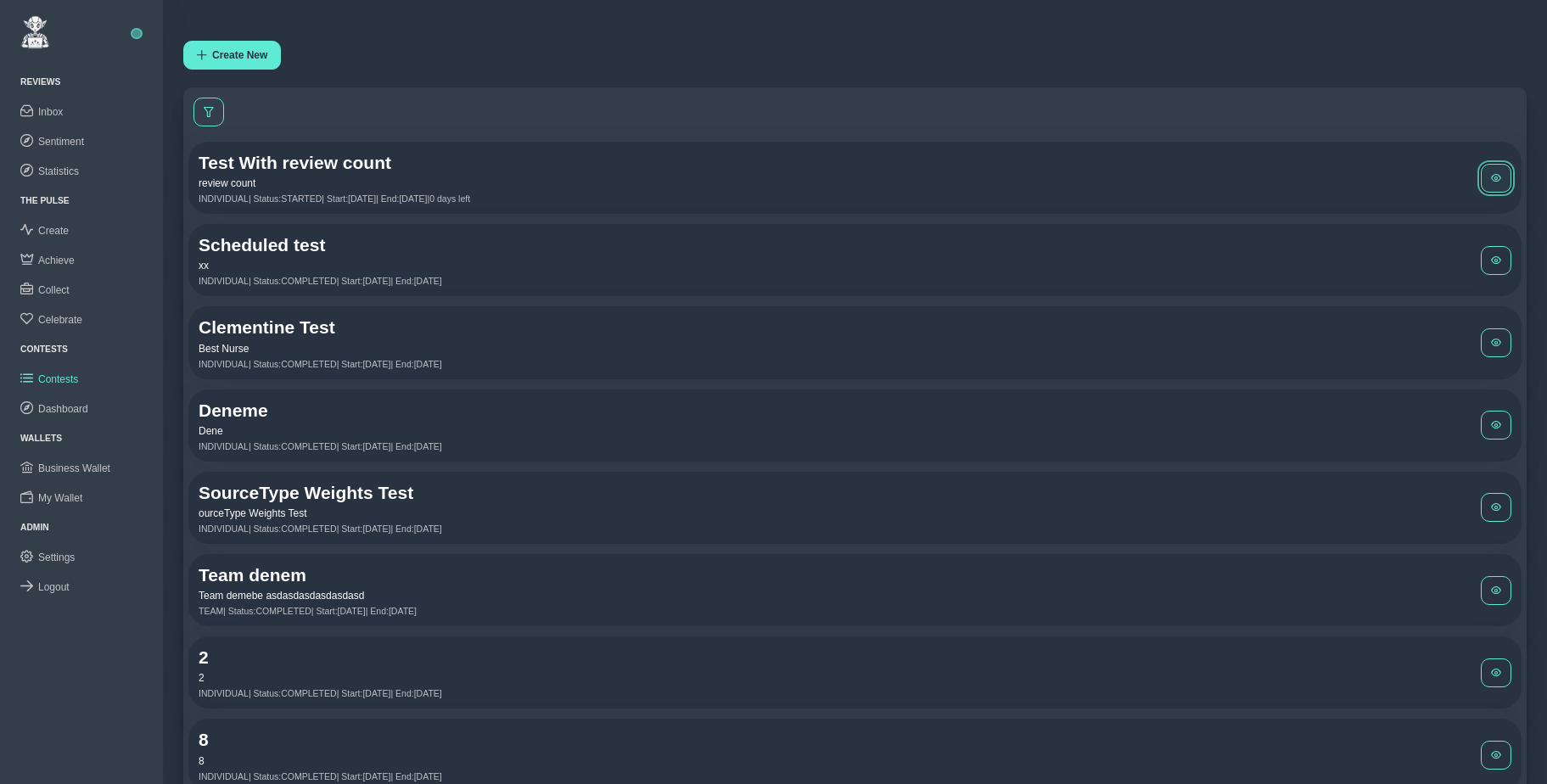
click at [1501, 173] on span at bounding box center [1496, 178] width 11 height 11
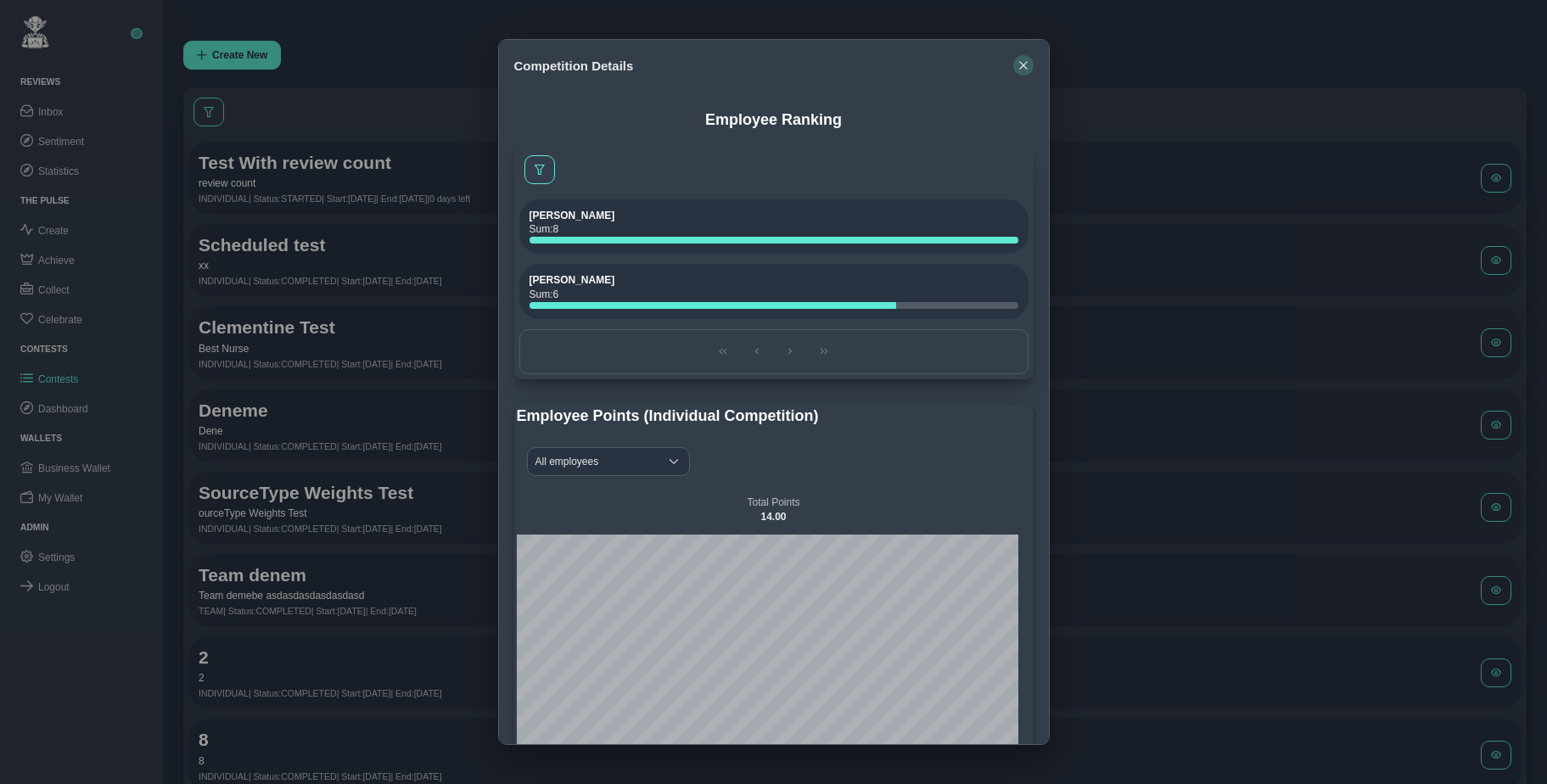
click at [1026, 65] on icon "button" at bounding box center [1023, 65] width 11 height 11
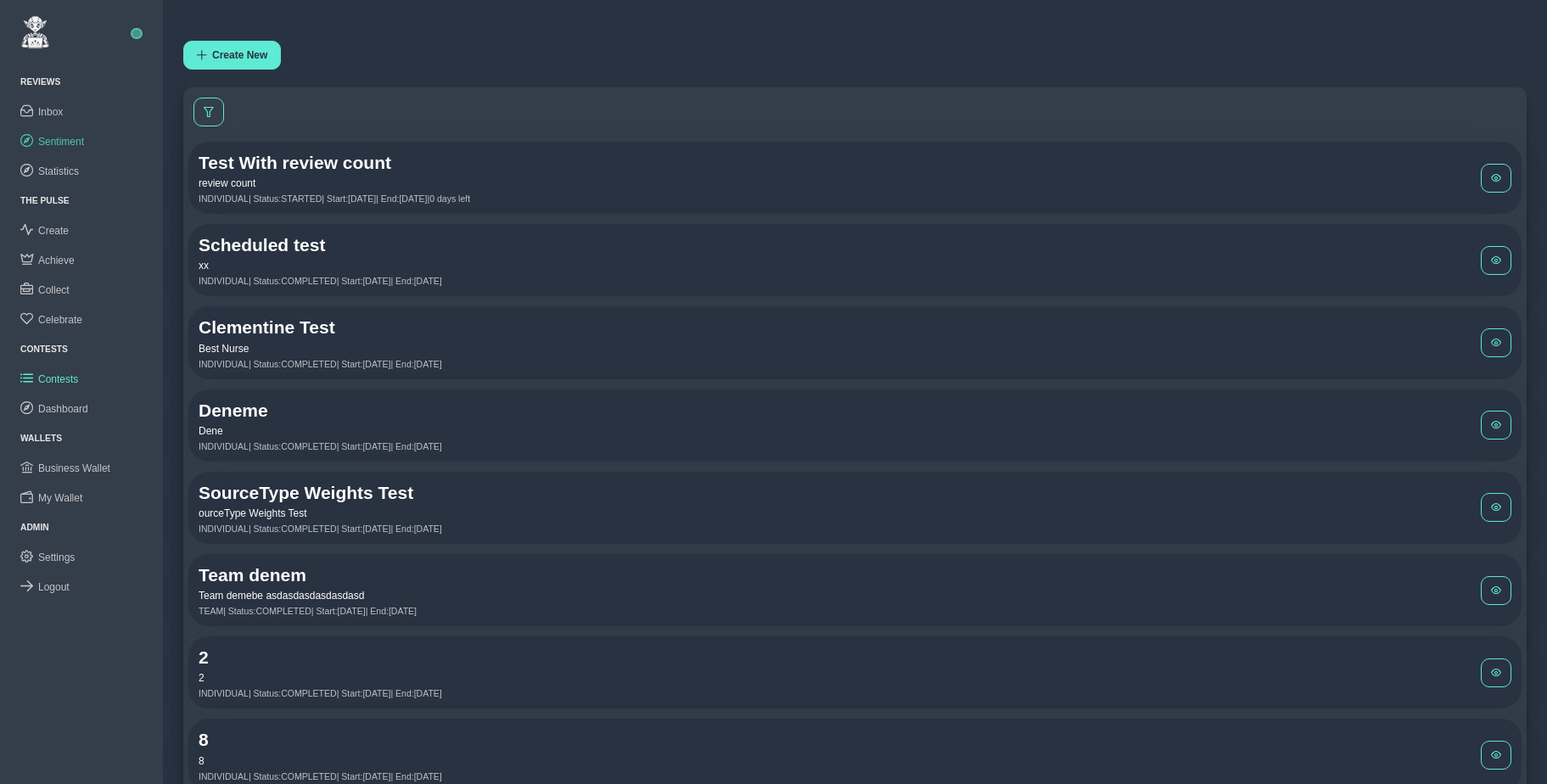
click at [68, 140] on span "Sentiment" at bounding box center [62, 142] width 46 height 12
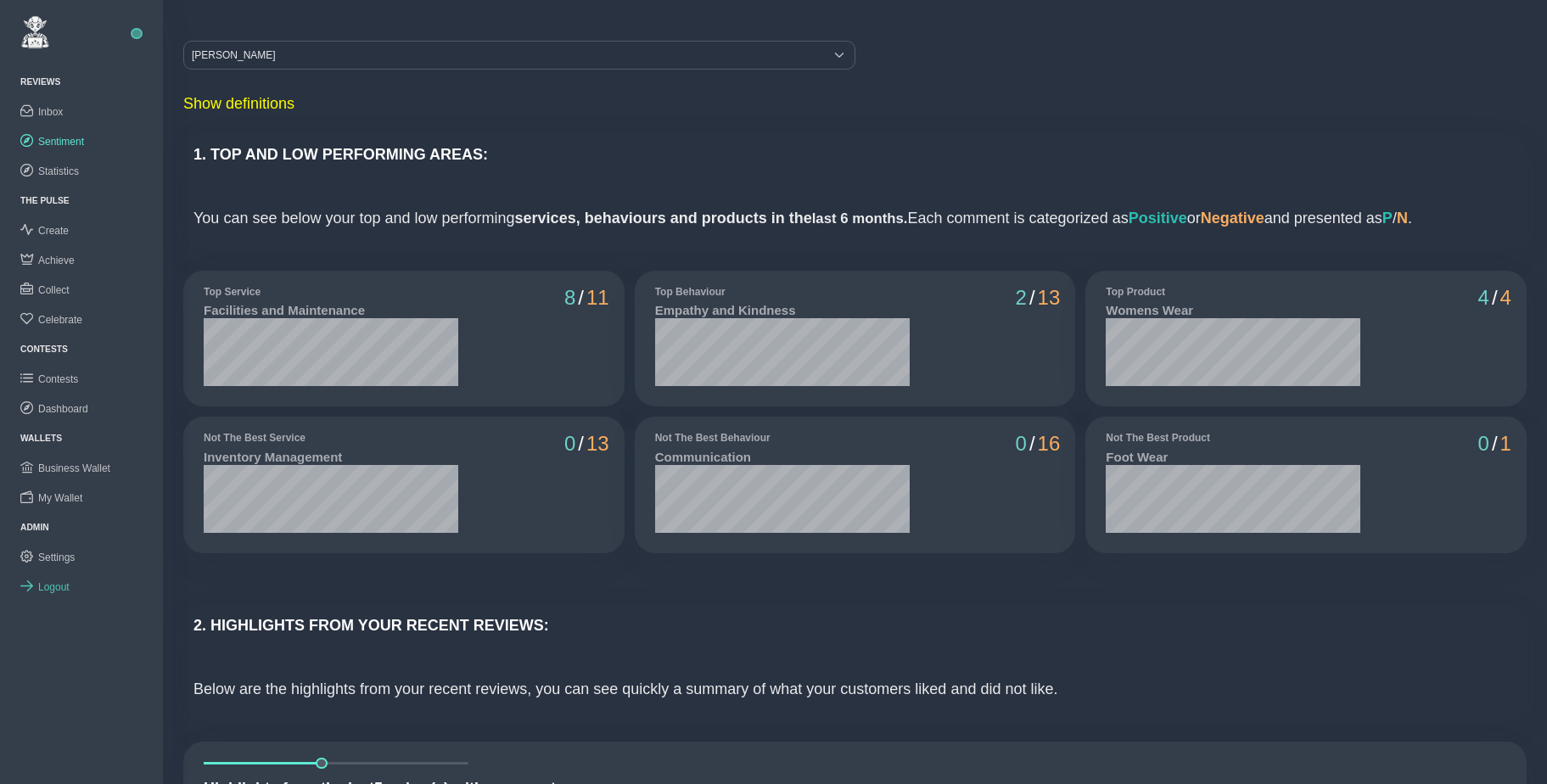
click at [54, 586] on span "Logout" at bounding box center [54, 588] width 32 height 12
